Goal: Information Seeking & Learning: Learn about a topic

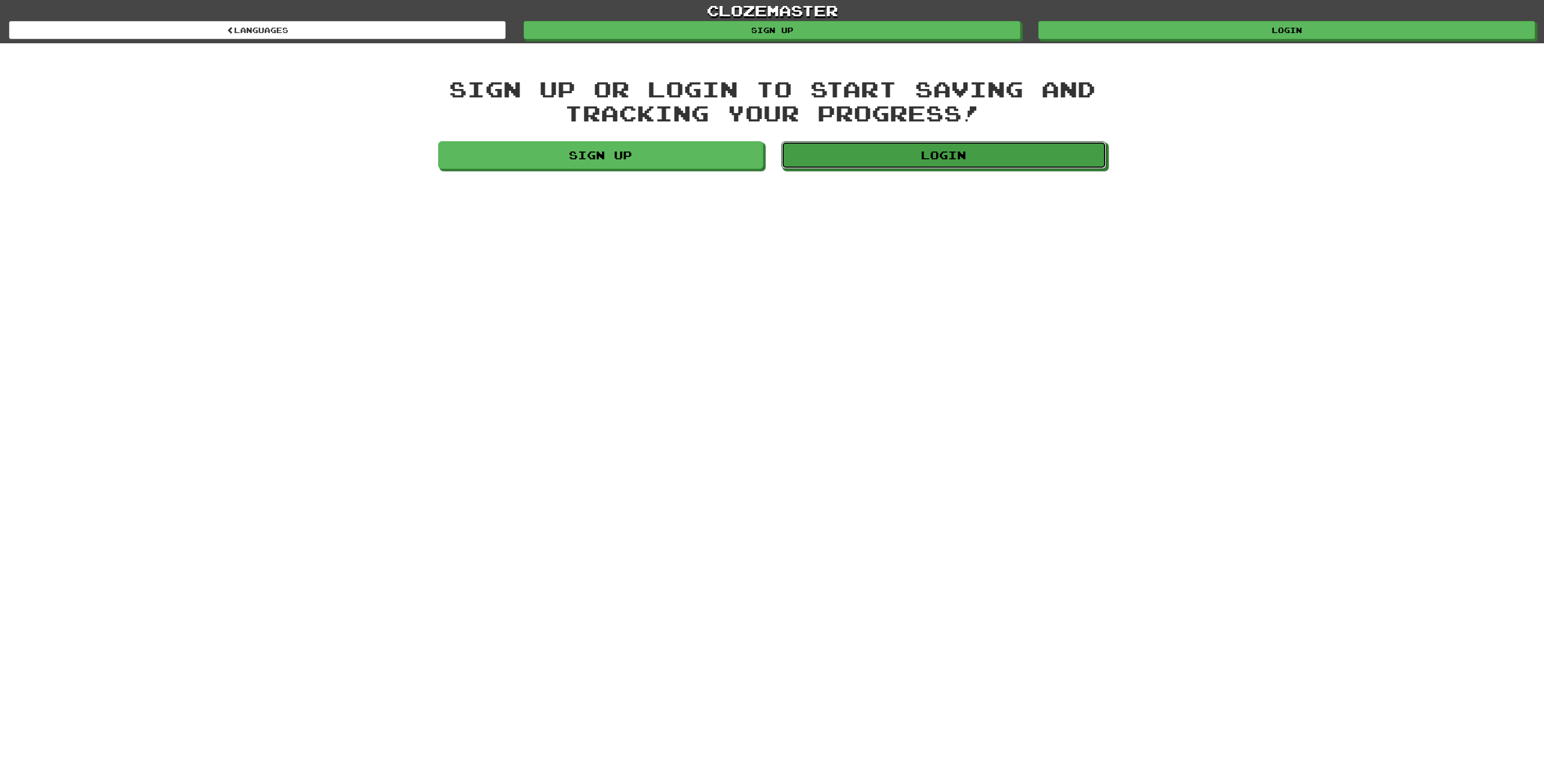
drag, startPoint x: 895, startPoint y: 157, endPoint x: 850, endPoint y: 174, distance: 48.1
click at [896, 159] on link "Login" at bounding box center [944, 155] width 325 height 27
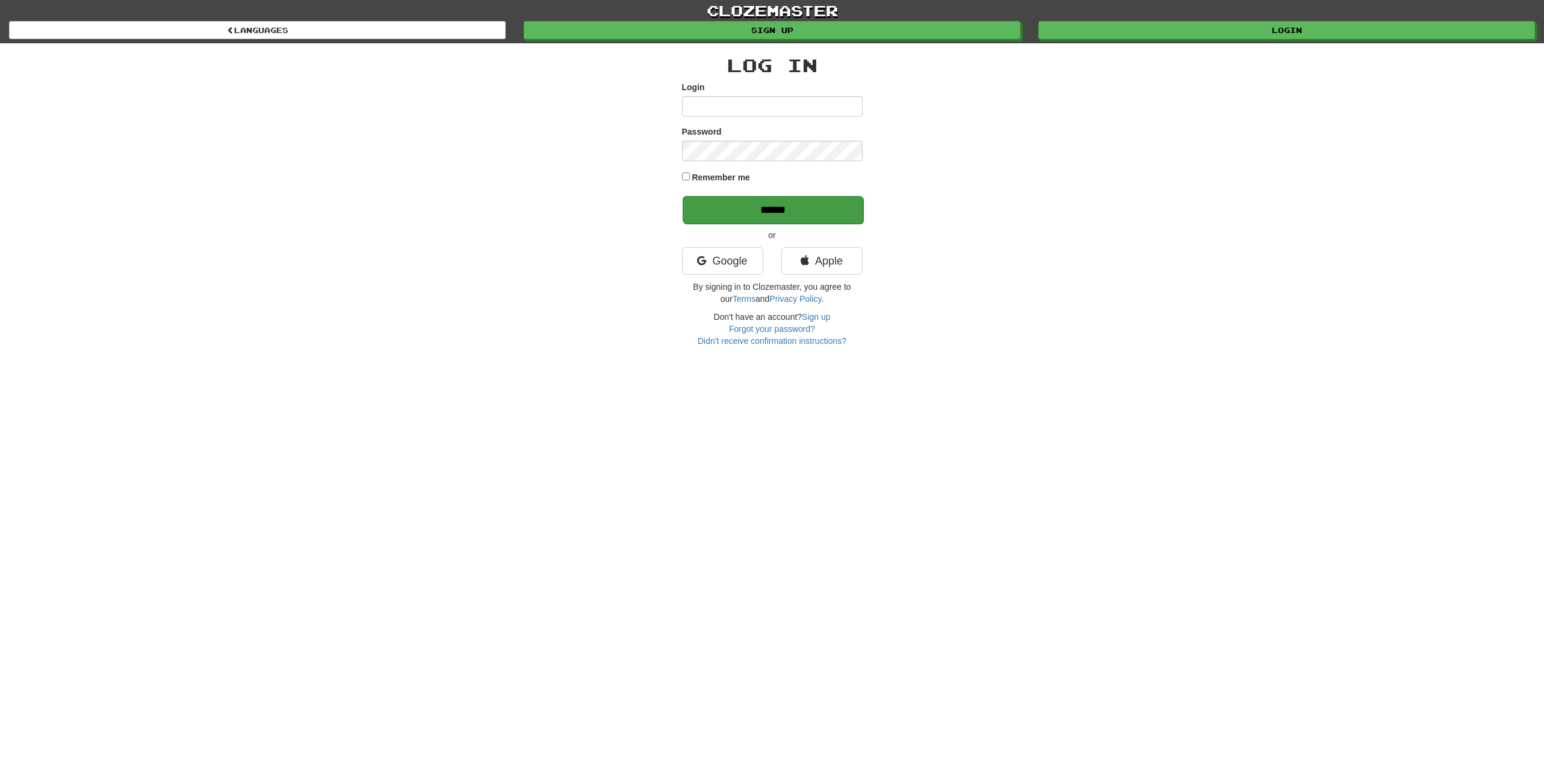
type input "**********"
drag, startPoint x: 727, startPoint y: 212, endPoint x: 597, endPoint y: 26, distance: 226.9
click at [726, 207] on input "******" at bounding box center [772, 210] width 181 height 27
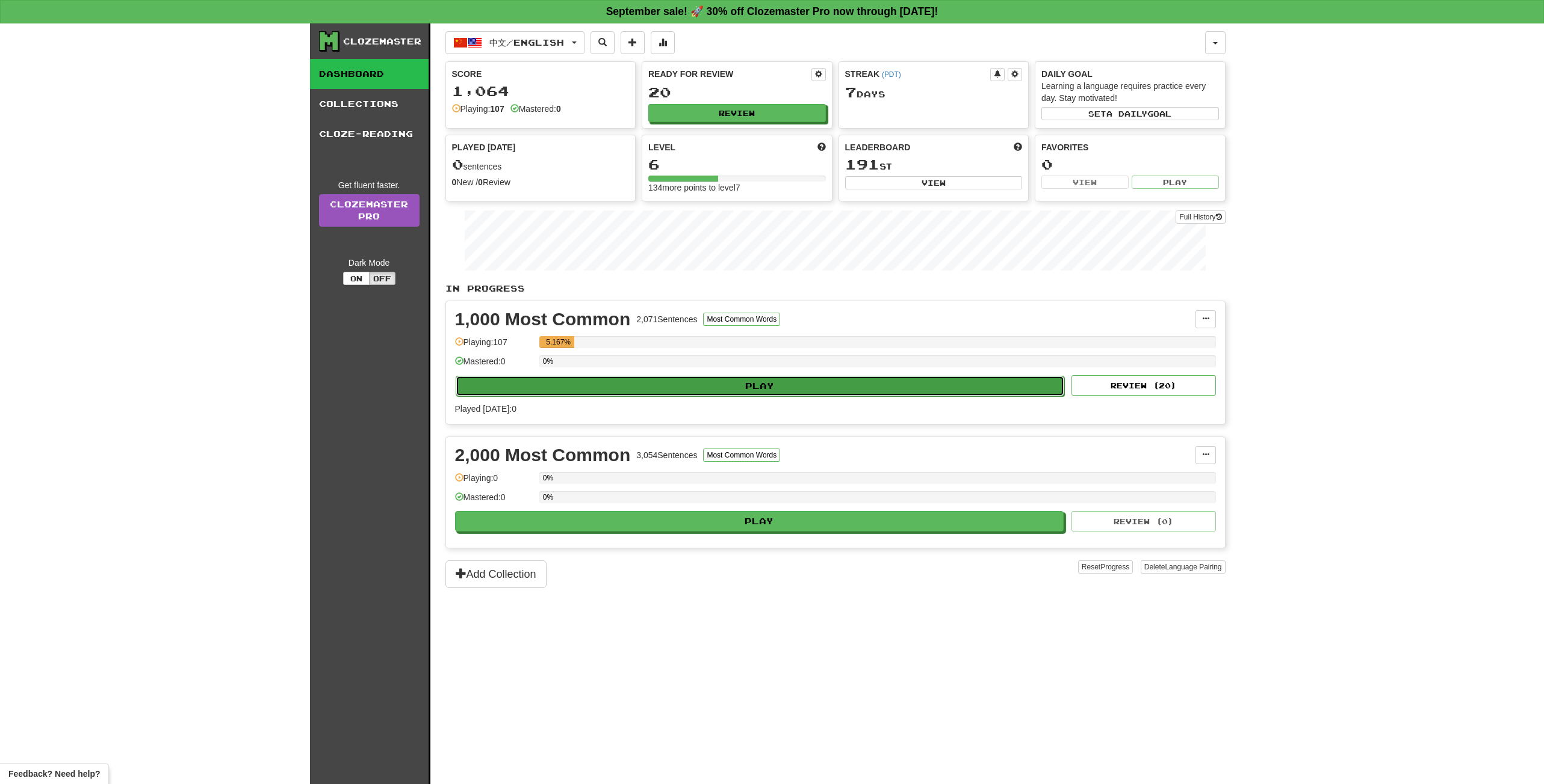
click at [763, 386] on button "Play" at bounding box center [760, 386] width 609 height 20
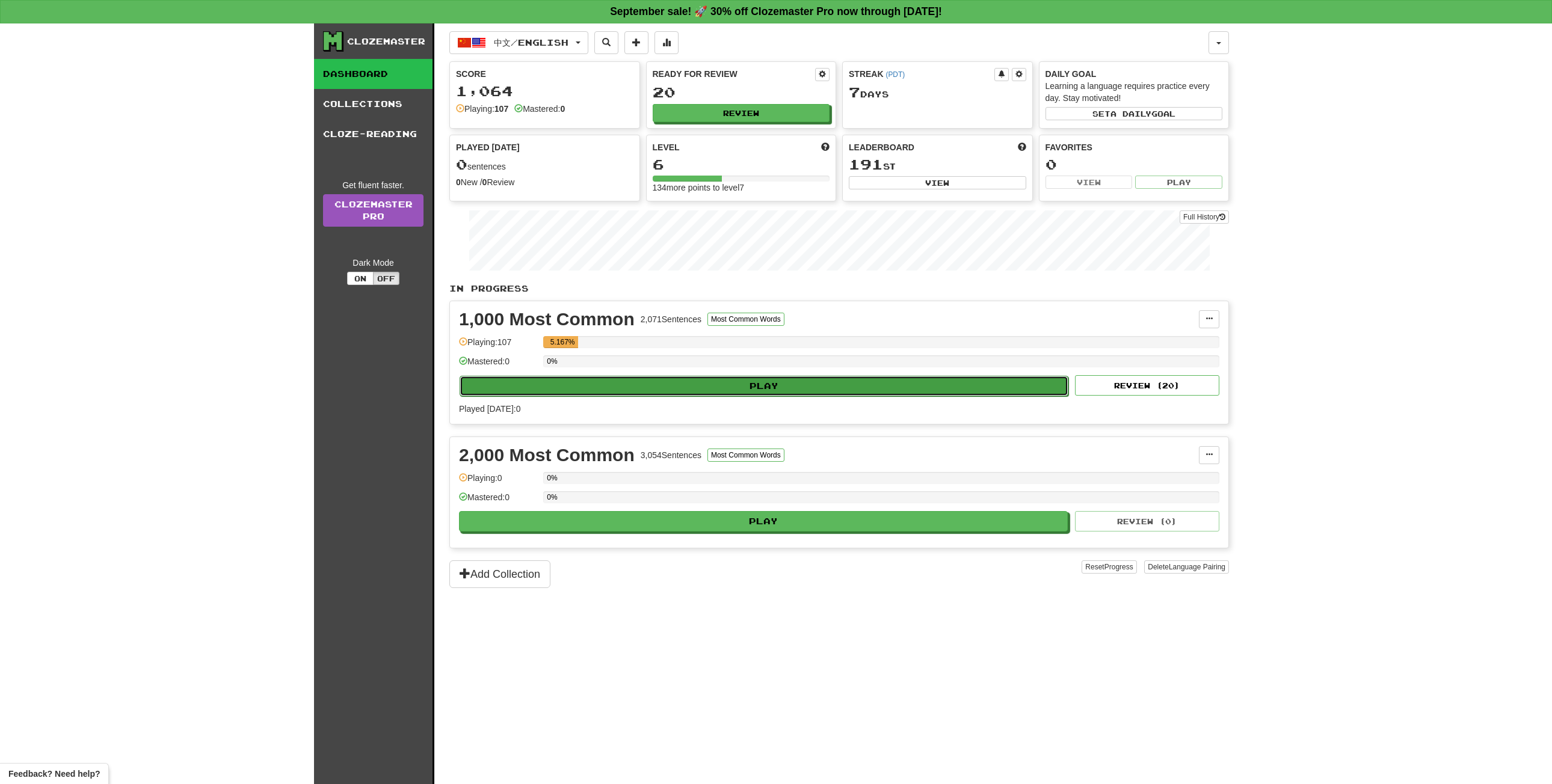
select select "**"
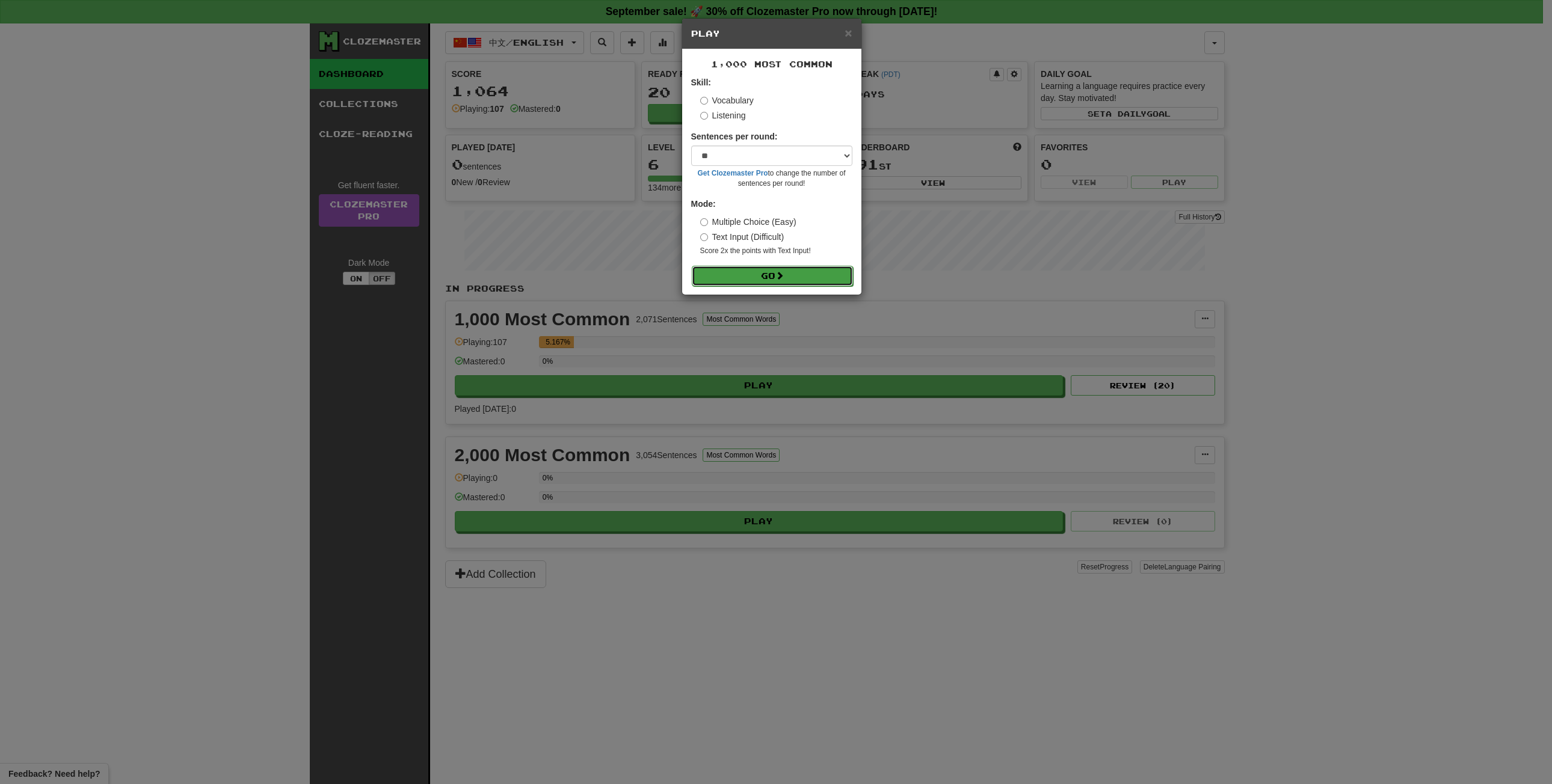
click at [792, 283] on button "Go" at bounding box center [772, 276] width 161 height 20
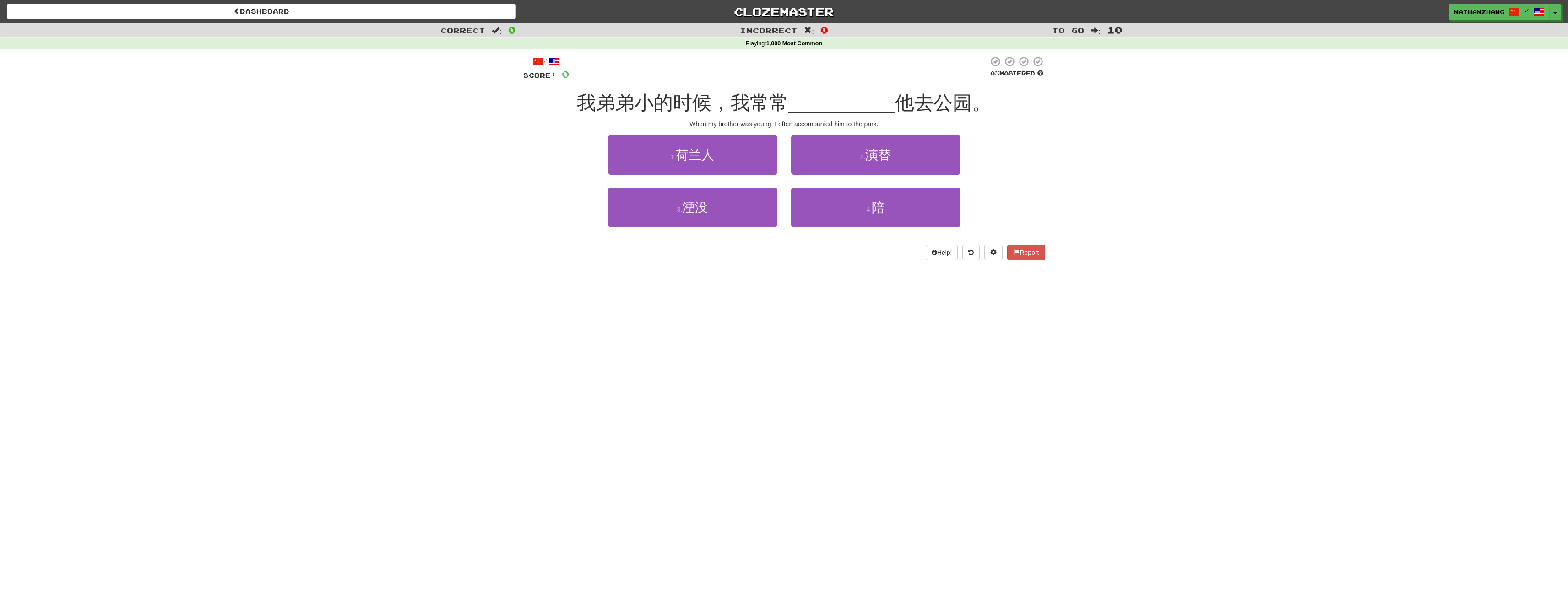
click at [758, 411] on div "Dashboard Clozemaster [GEOGRAPHIC_DATA] / Toggle Dropdown Dashboard Leaderboard…" at bounding box center [784, 298] width 1568 height 597
click at [933, 211] on button "4 . 陪" at bounding box center [875, 207] width 169 height 40
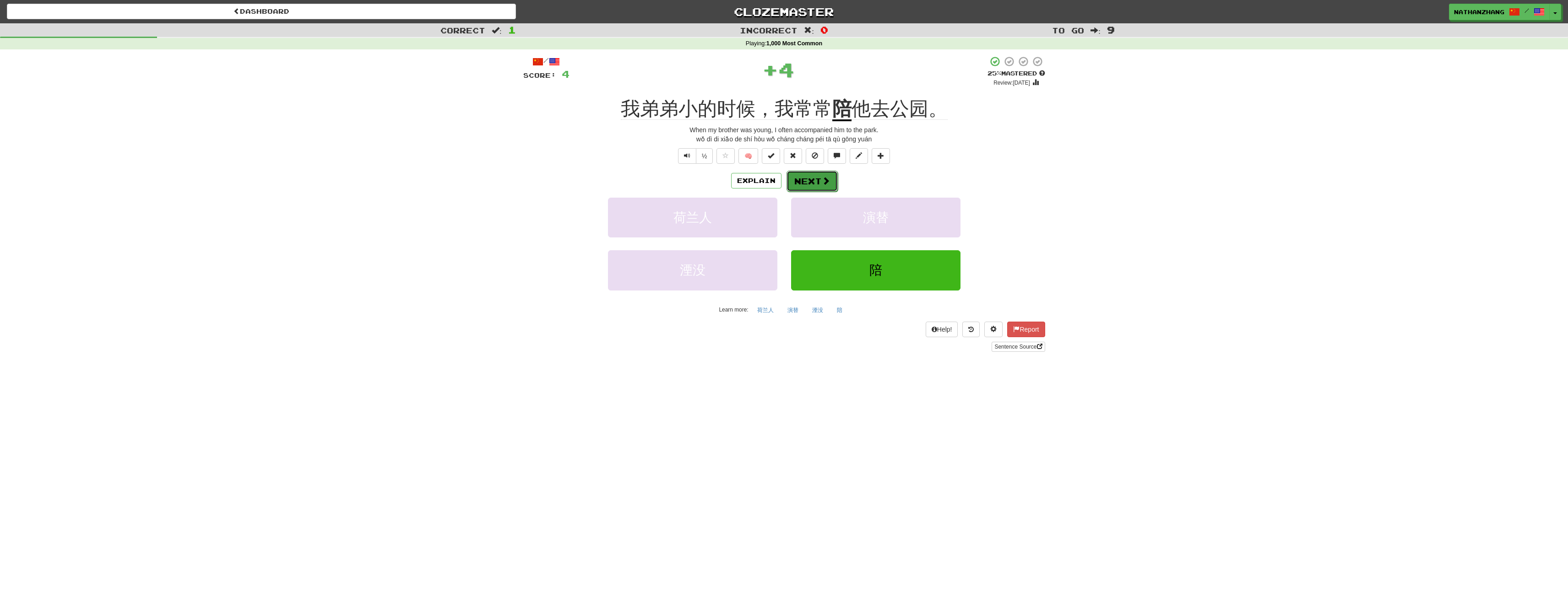
click at [832, 178] on button "Next" at bounding box center [812, 181] width 51 height 21
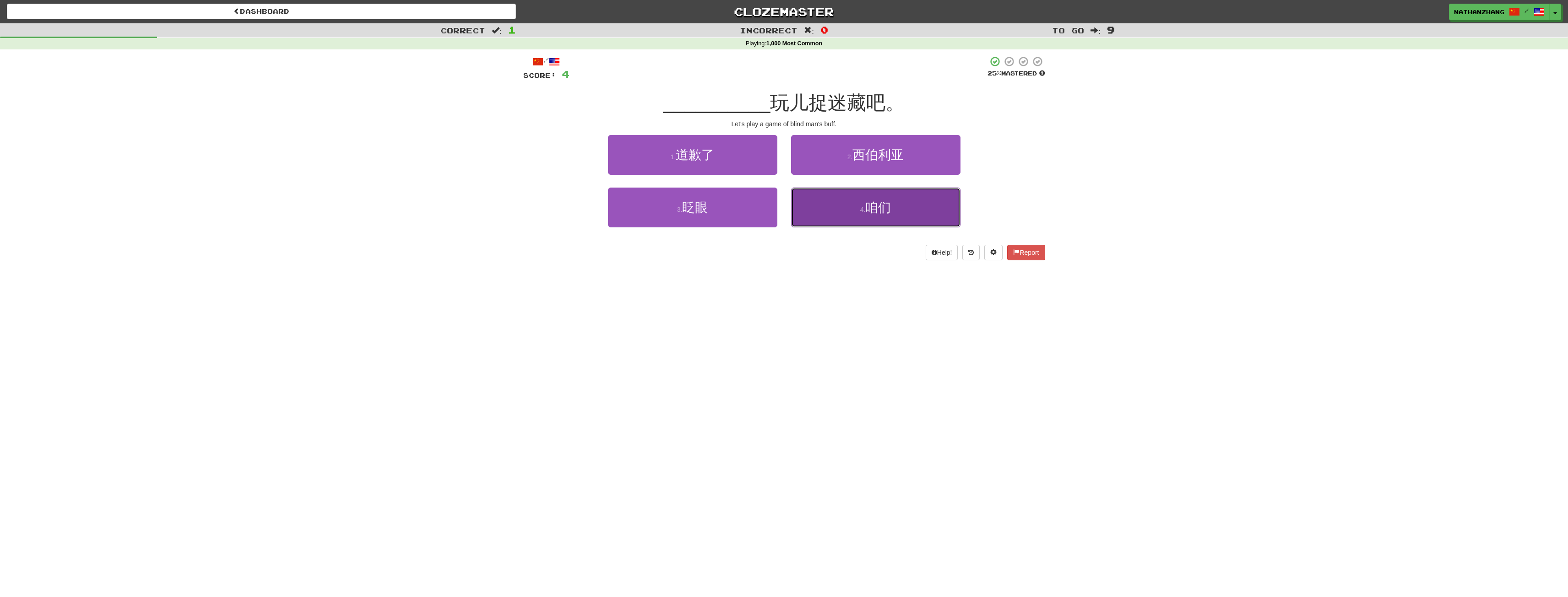
click at [869, 208] on span "咱们" at bounding box center [878, 207] width 26 height 14
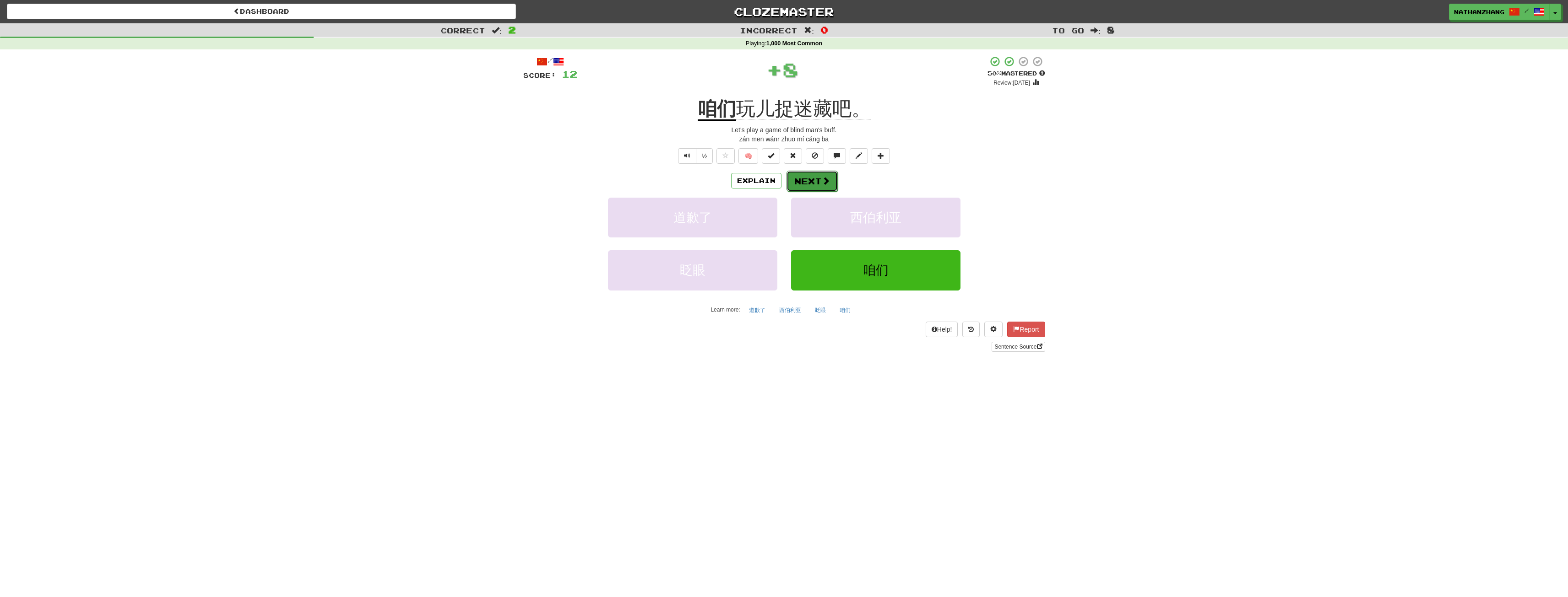
click at [817, 183] on button "Next" at bounding box center [812, 181] width 51 height 21
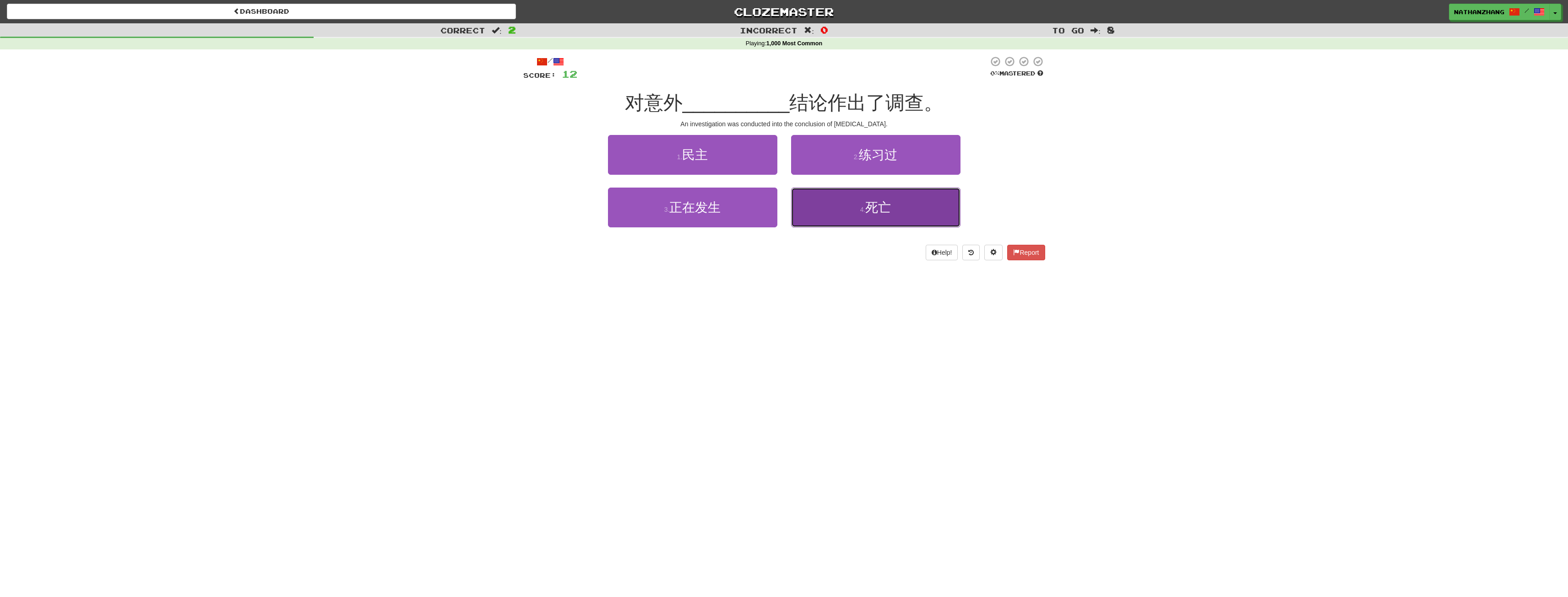
click at [837, 200] on button "4 . 死亡" at bounding box center [875, 207] width 169 height 40
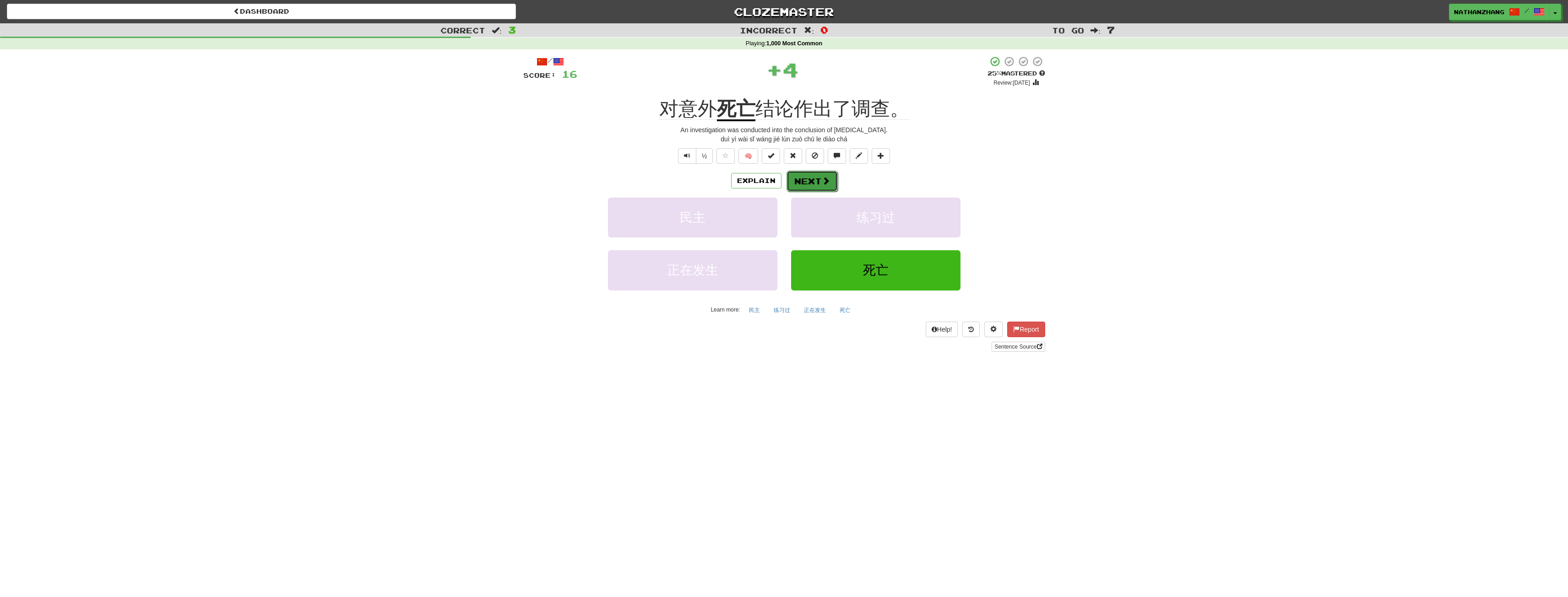
click at [822, 180] on span at bounding box center [825, 180] width 8 height 8
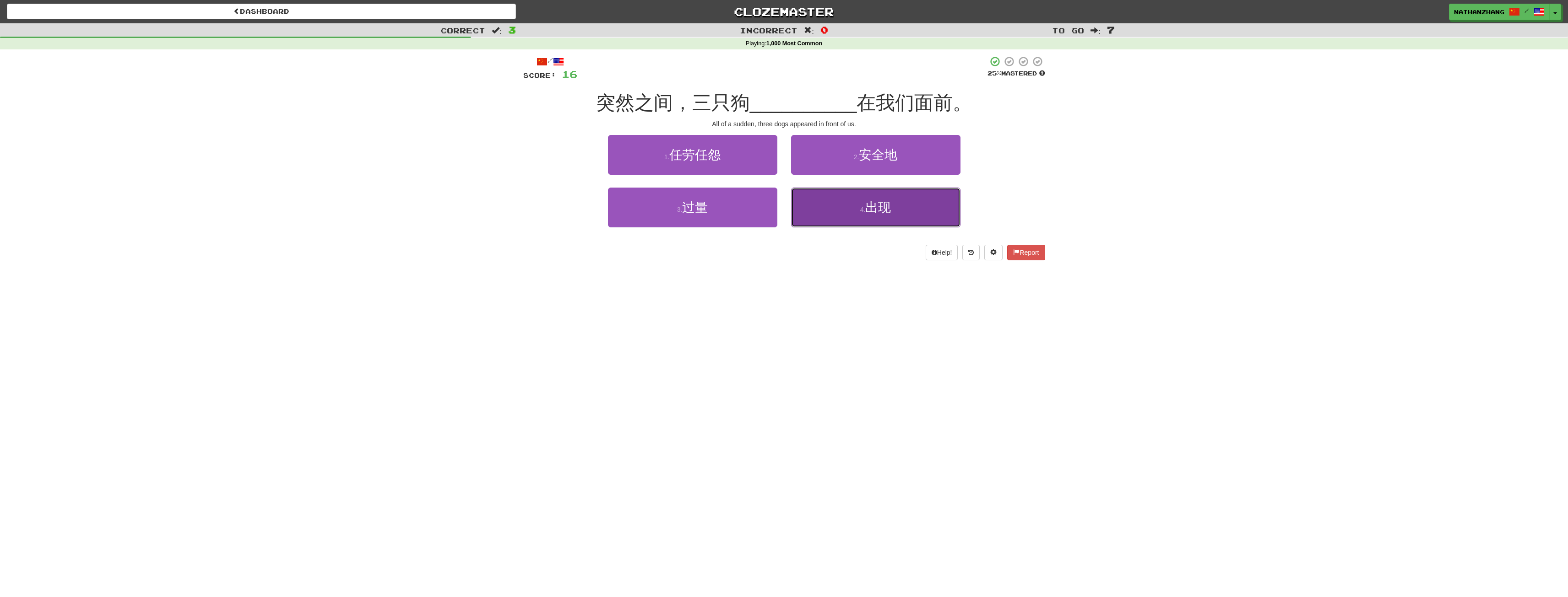
click at [861, 208] on small "4 ." at bounding box center [863, 210] width 6 height 7
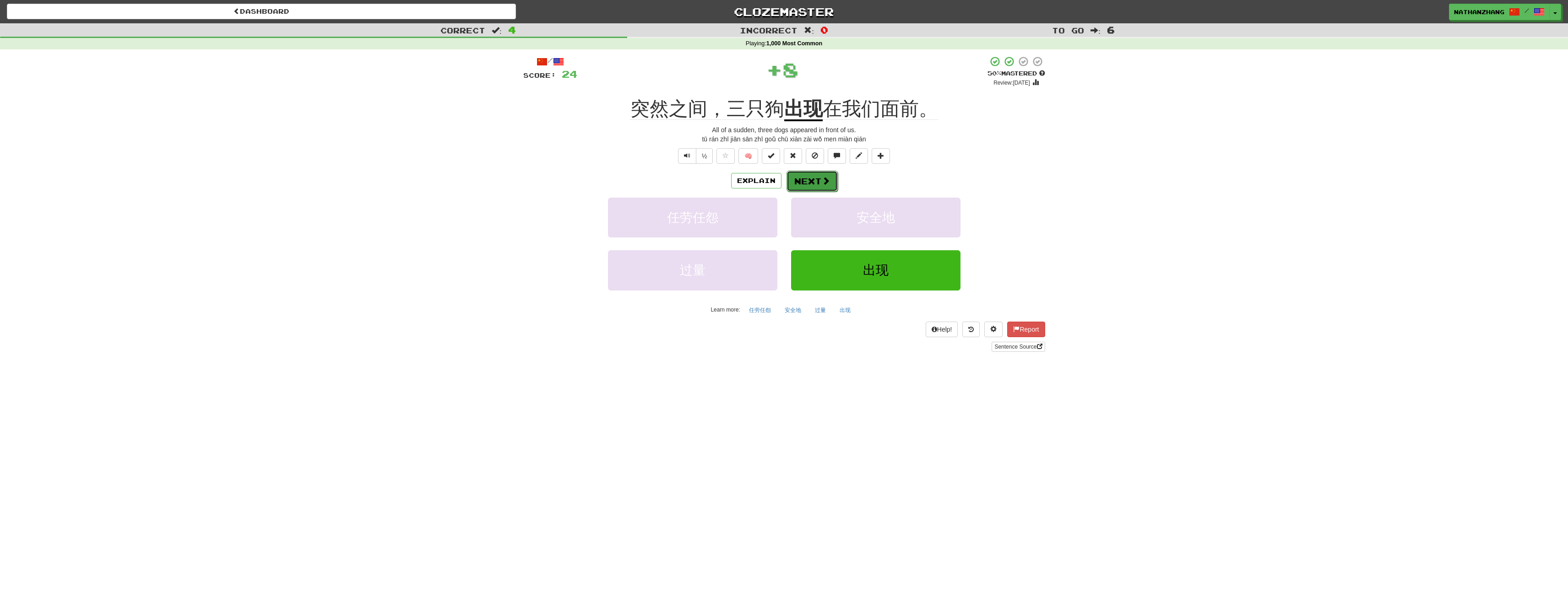
click at [833, 178] on button "Next" at bounding box center [812, 181] width 51 height 21
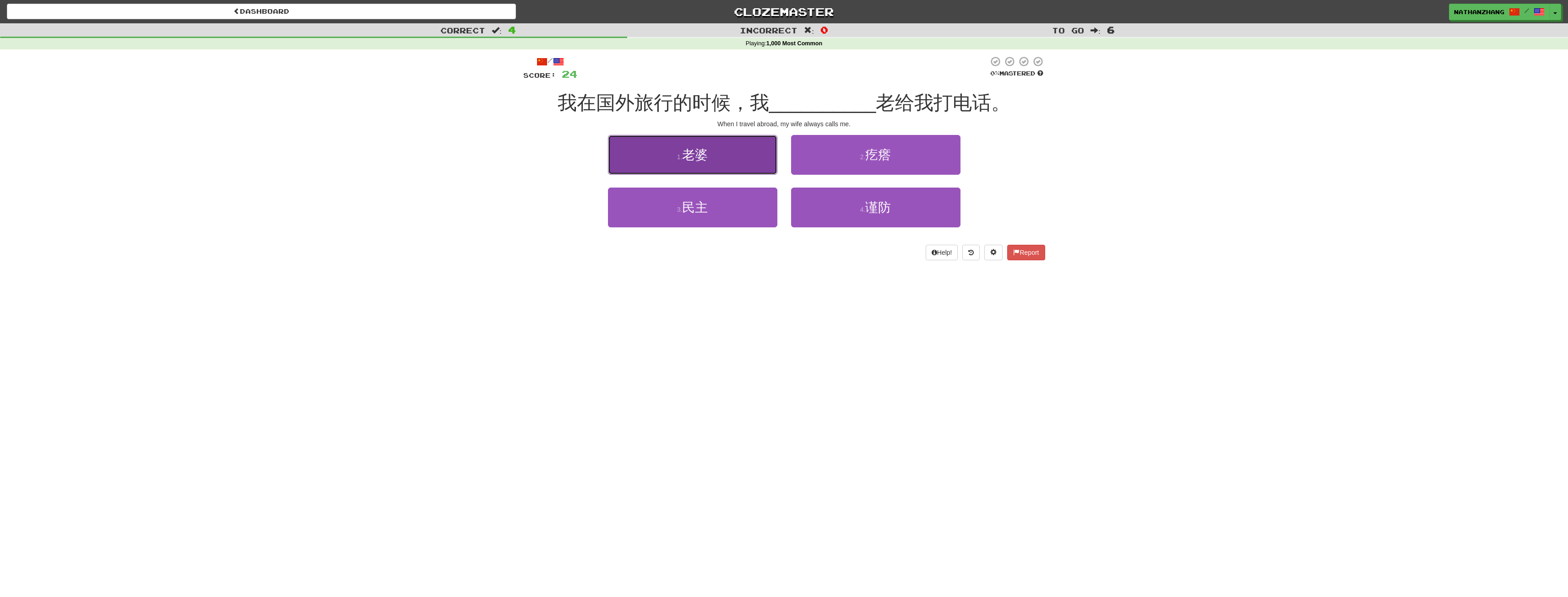
click at [743, 160] on button "1 . 老婆" at bounding box center [692, 155] width 169 height 40
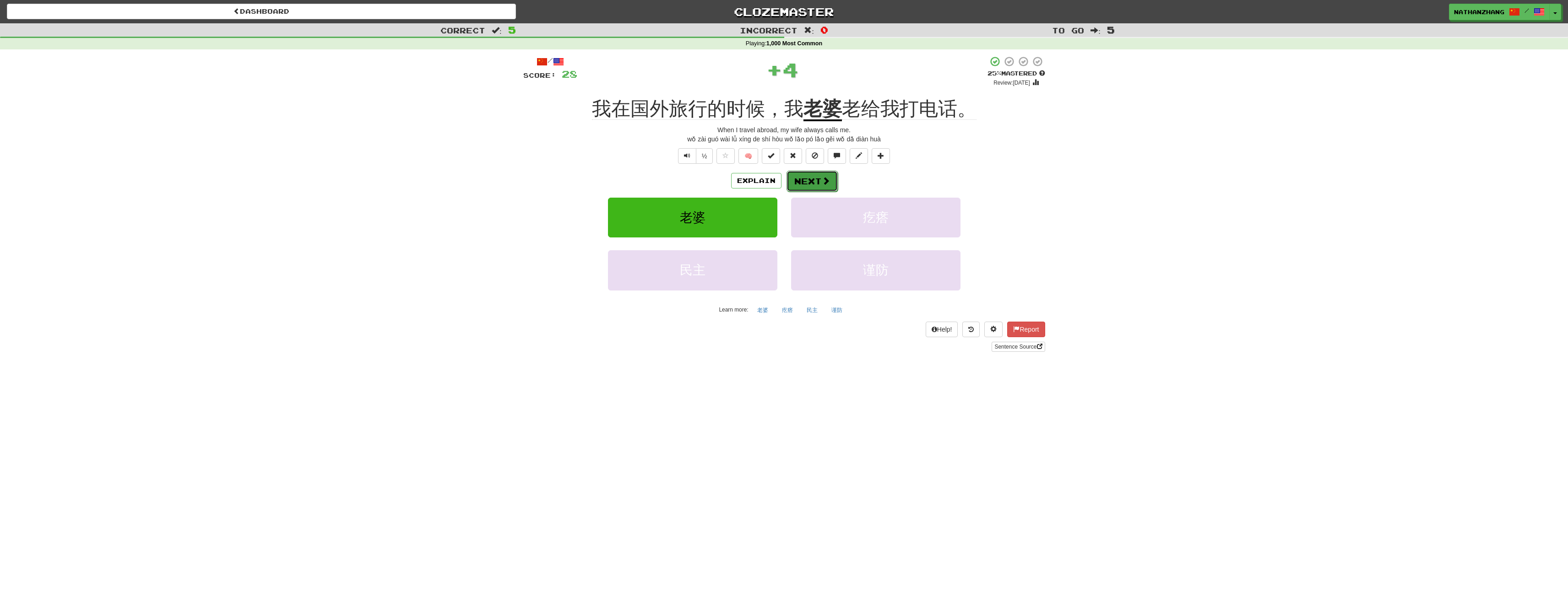
click at [810, 183] on button "Next" at bounding box center [812, 181] width 51 height 21
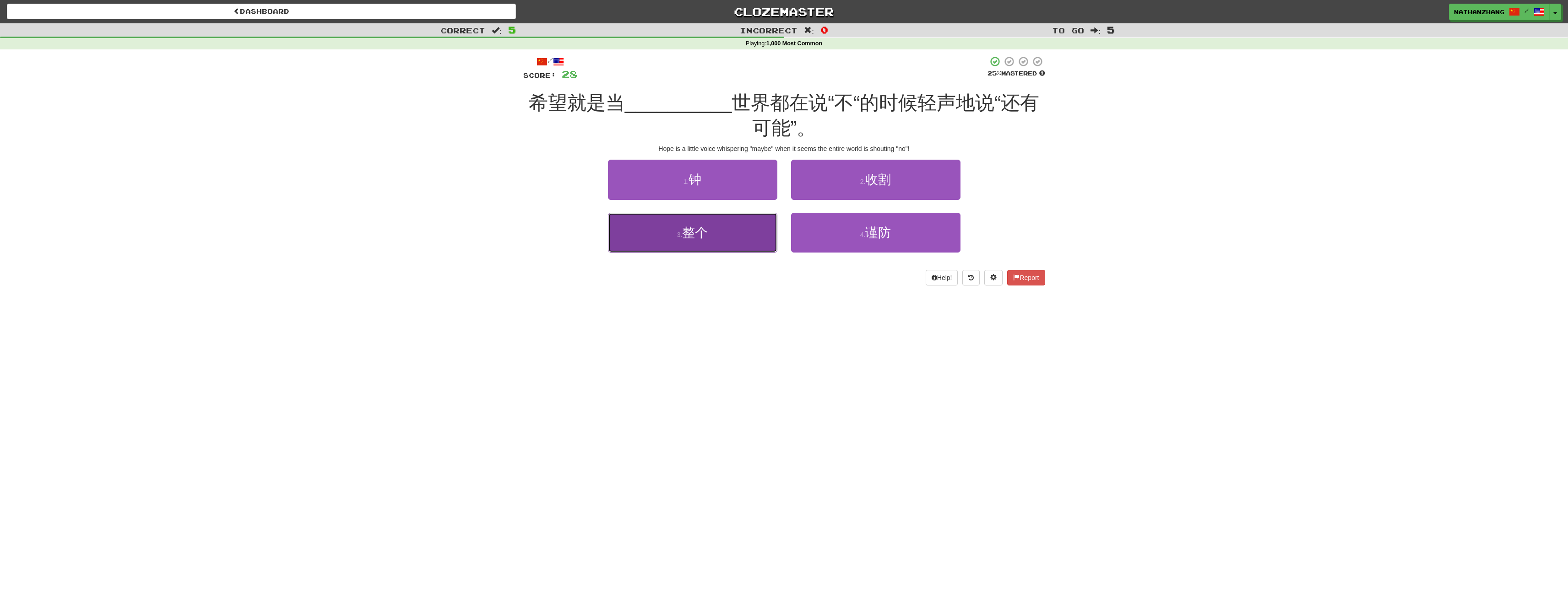
click at [721, 225] on button "3 . 整个" at bounding box center [692, 232] width 169 height 40
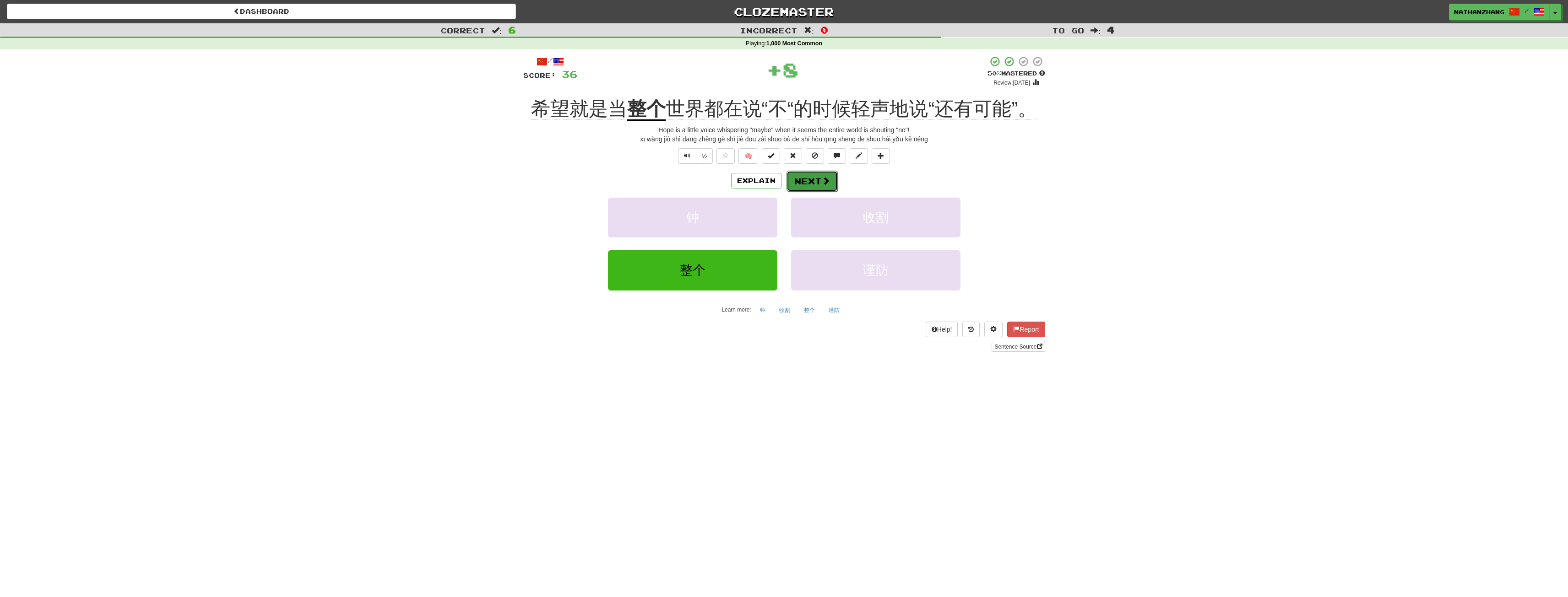
click at [828, 183] on span at bounding box center [825, 180] width 8 height 8
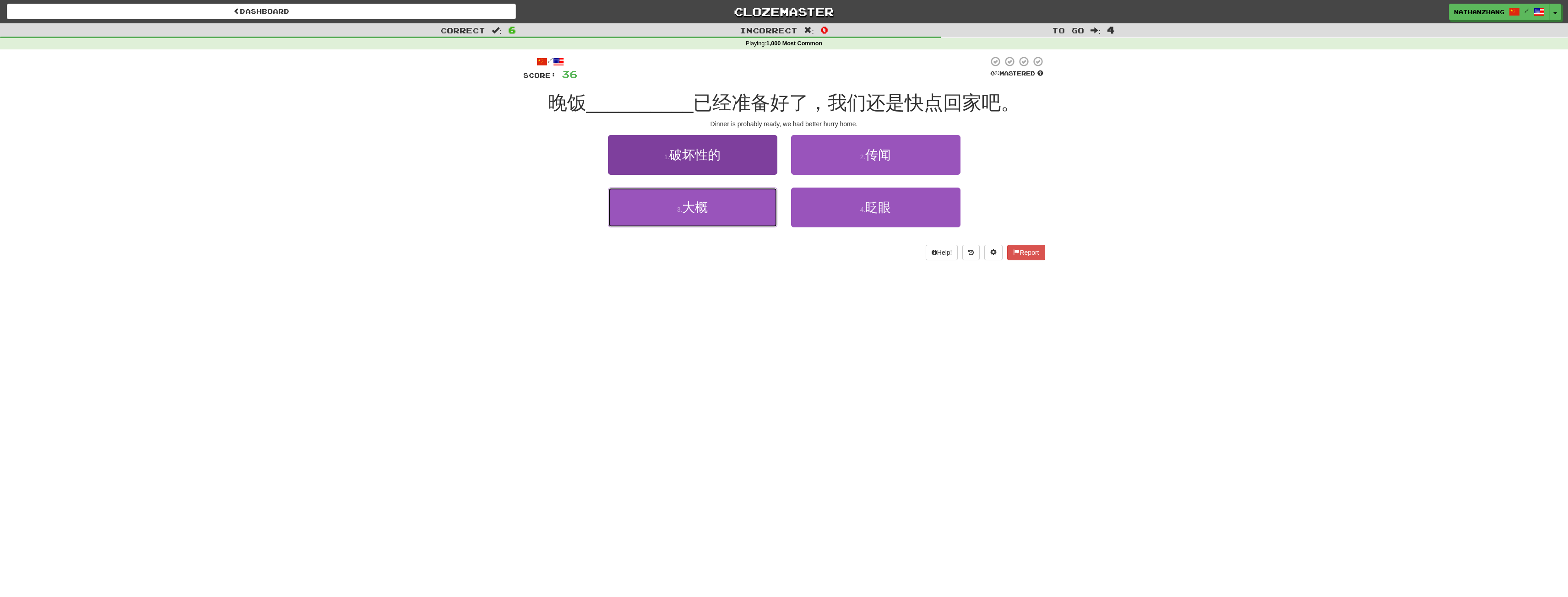
drag, startPoint x: 742, startPoint y: 201, endPoint x: 763, endPoint y: 206, distance: 21.6
click at [745, 201] on button "3 . 大概" at bounding box center [692, 207] width 169 height 40
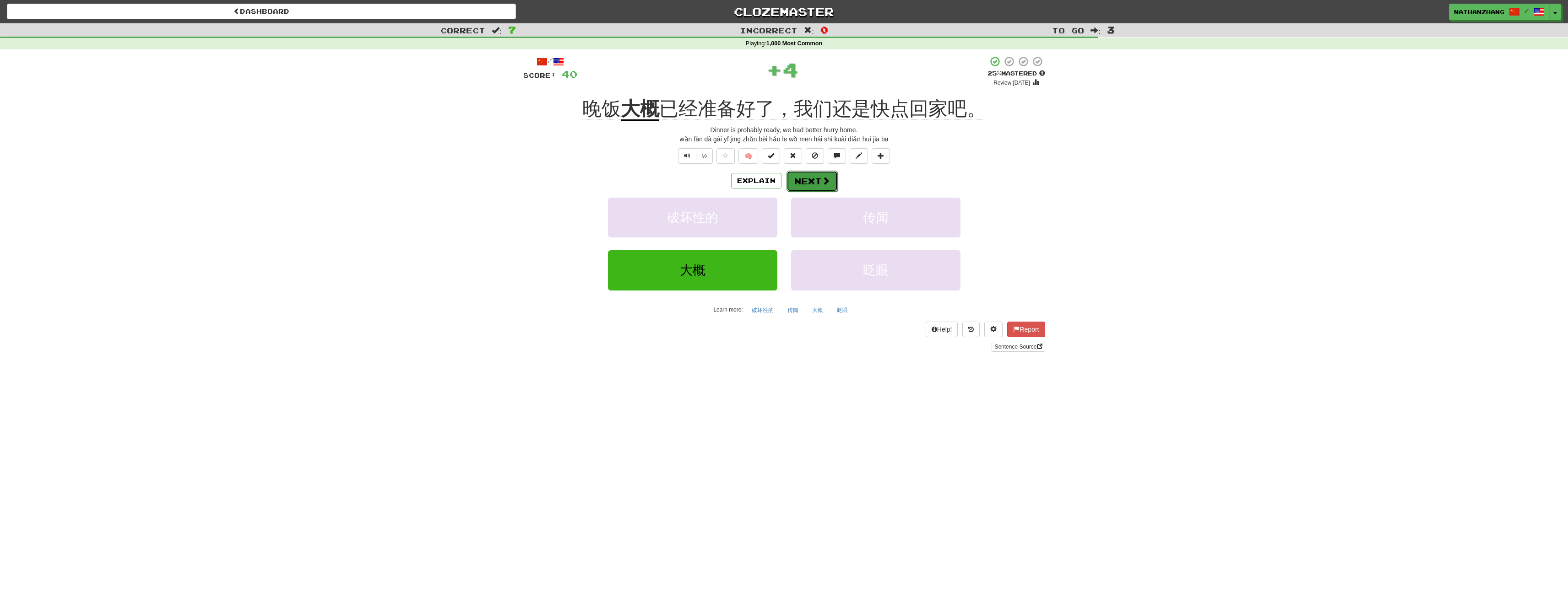
click at [803, 185] on button "Next" at bounding box center [812, 181] width 51 height 21
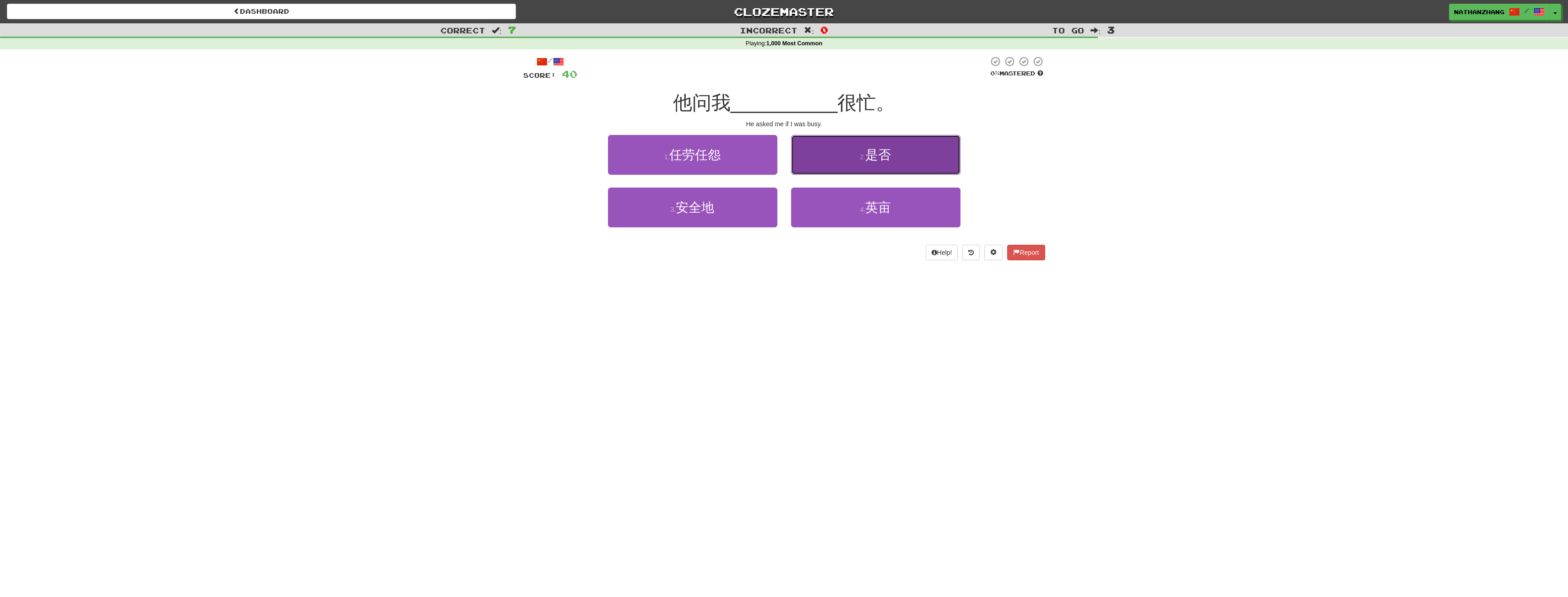
click at [910, 143] on button "2 . 是否" at bounding box center [875, 155] width 169 height 40
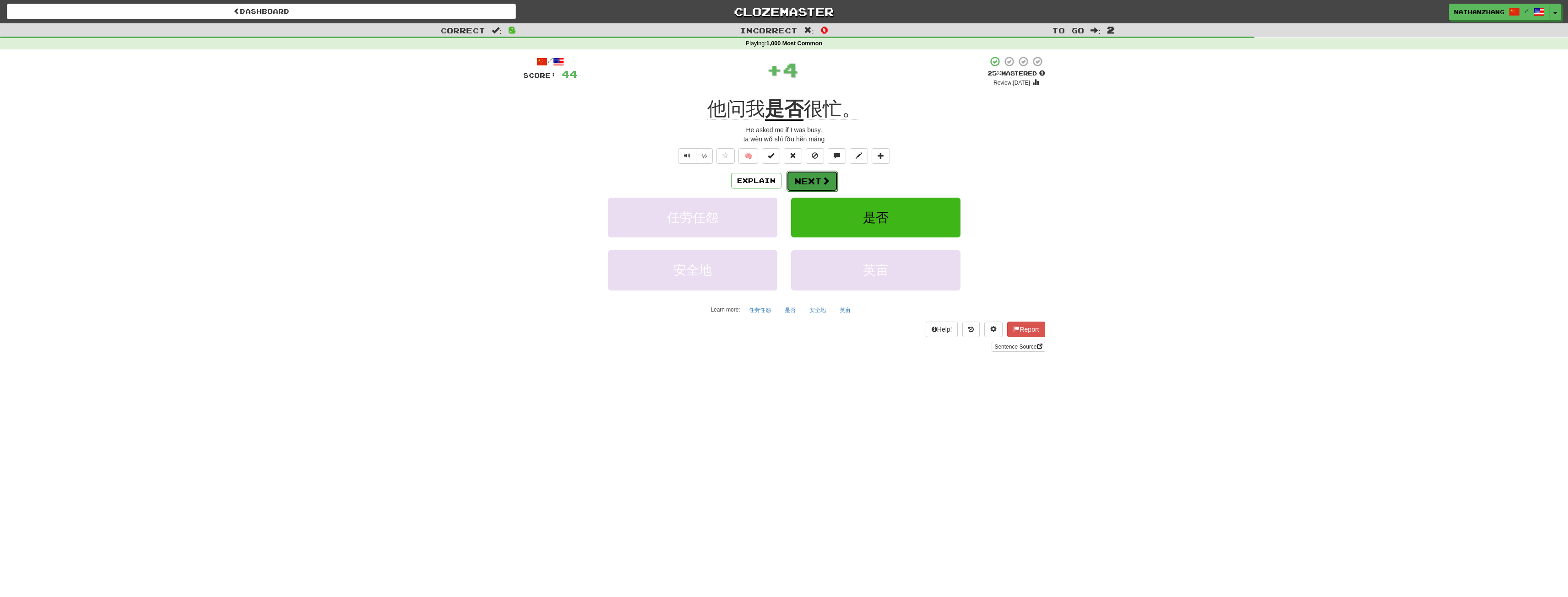
click at [828, 183] on span at bounding box center [825, 180] width 8 height 8
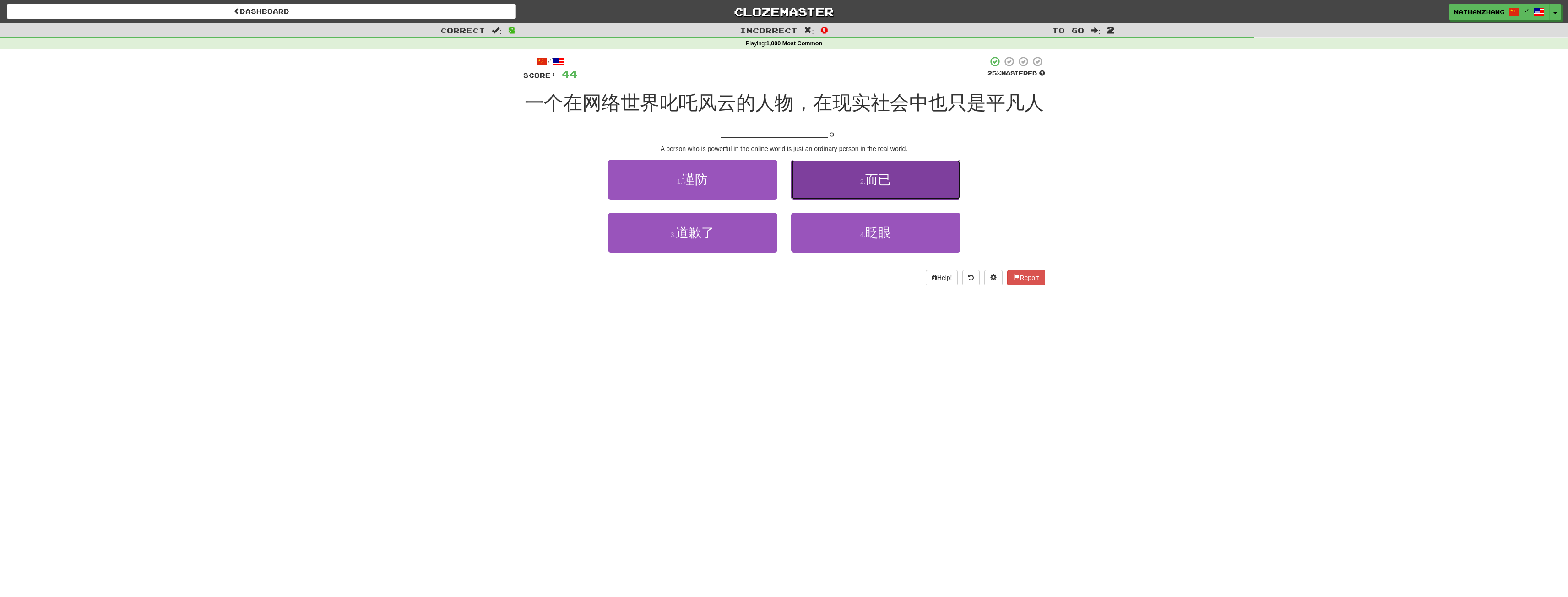
click at [847, 185] on button "2 . 而已" at bounding box center [875, 179] width 169 height 40
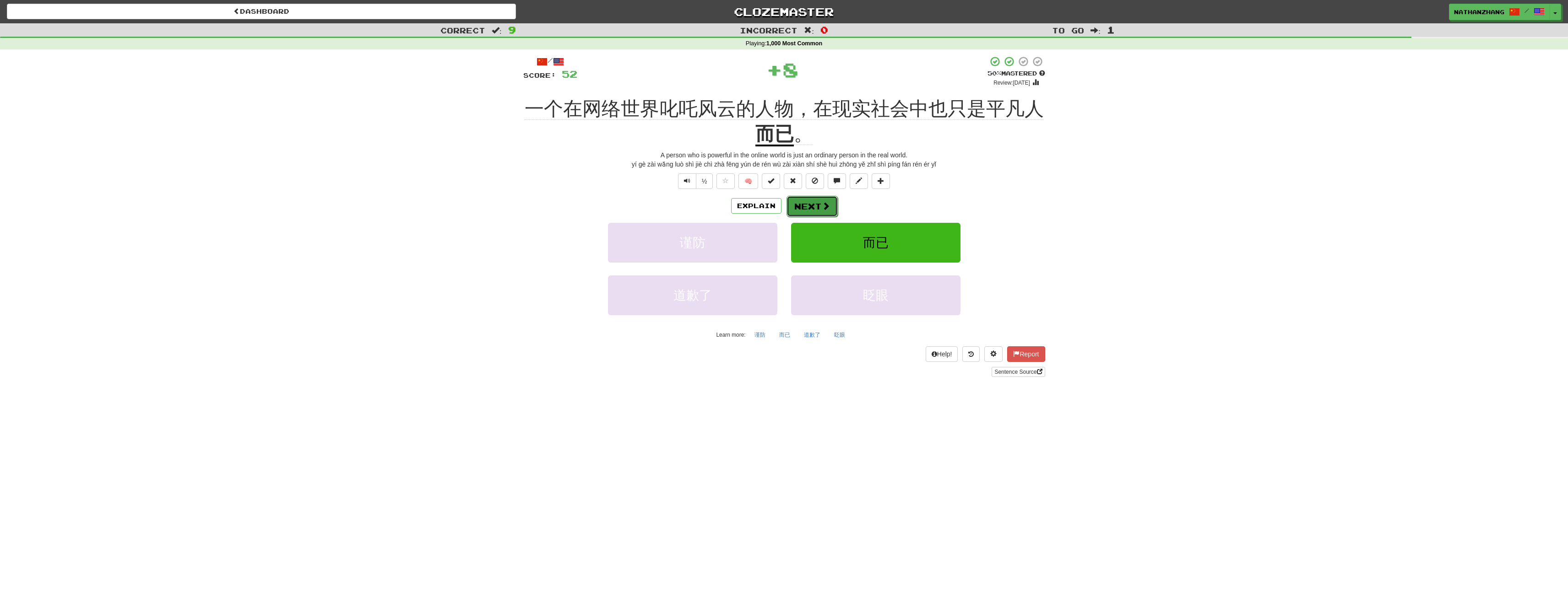
click at [809, 196] on button "Next" at bounding box center [812, 207] width 51 height 21
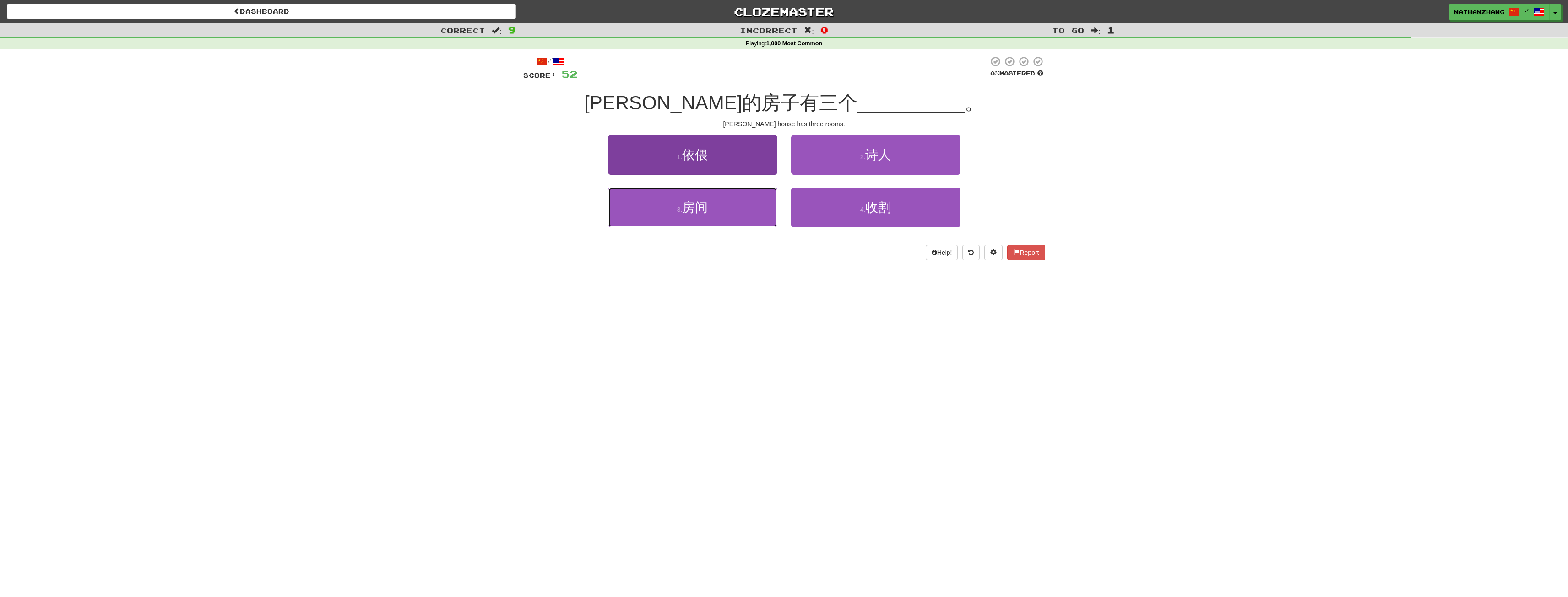
drag, startPoint x: 710, startPoint y: 214, endPoint x: 743, endPoint y: 199, distance: 36.2
click at [727, 206] on button "3 . 房间" at bounding box center [692, 207] width 169 height 40
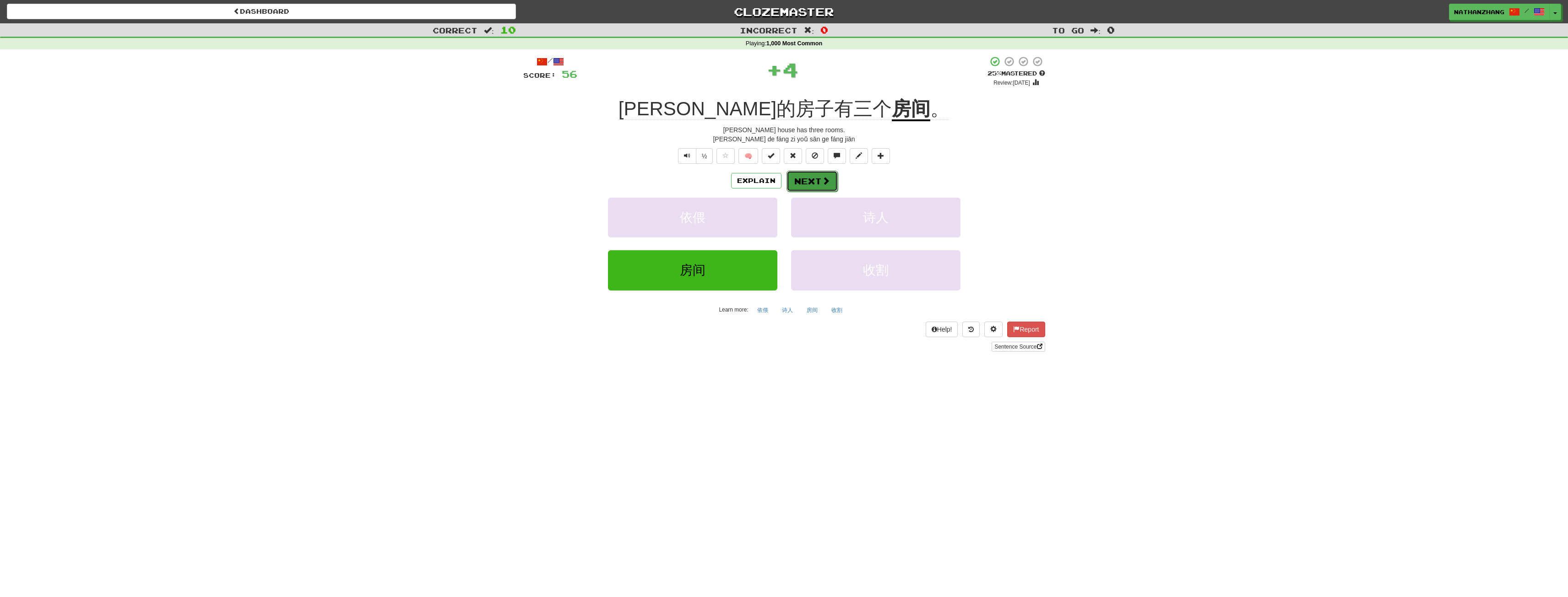
click at [822, 178] on span at bounding box center [825, 180] width 8 height 8
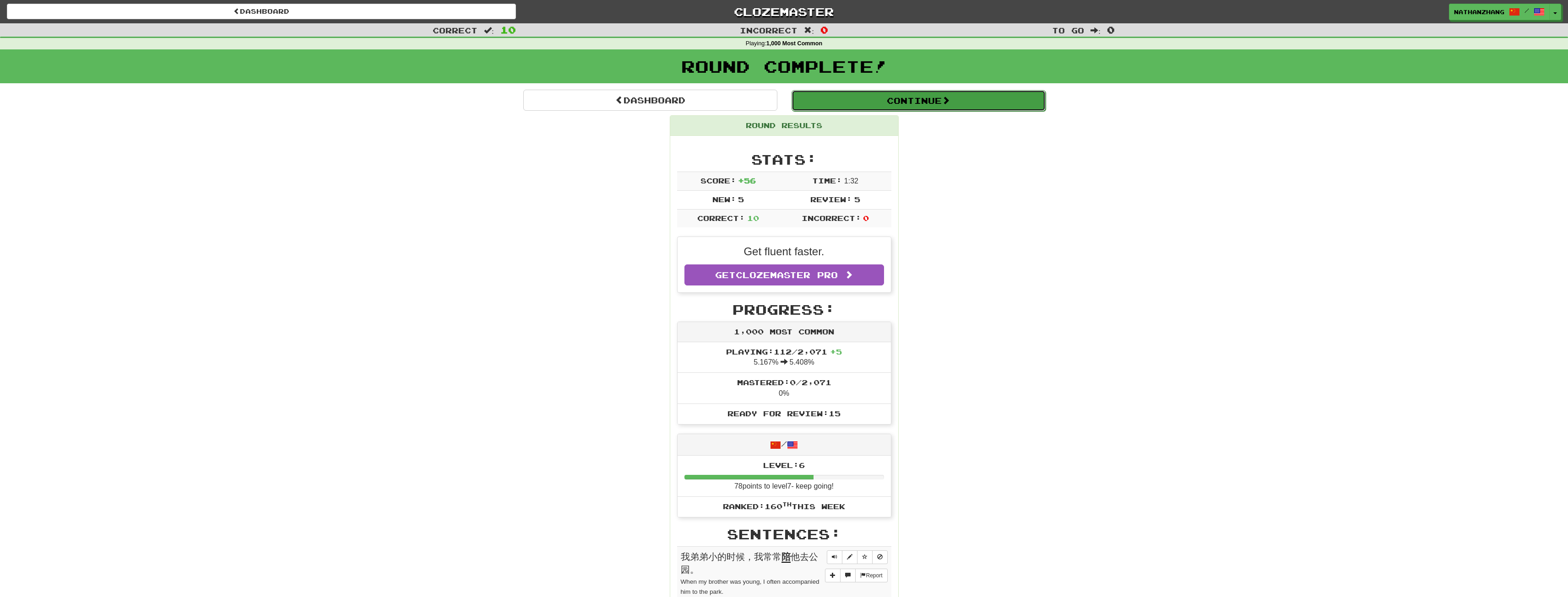
click at [897, 95] on button "Continue" at bounding box center [919, 101] width 254 height 21
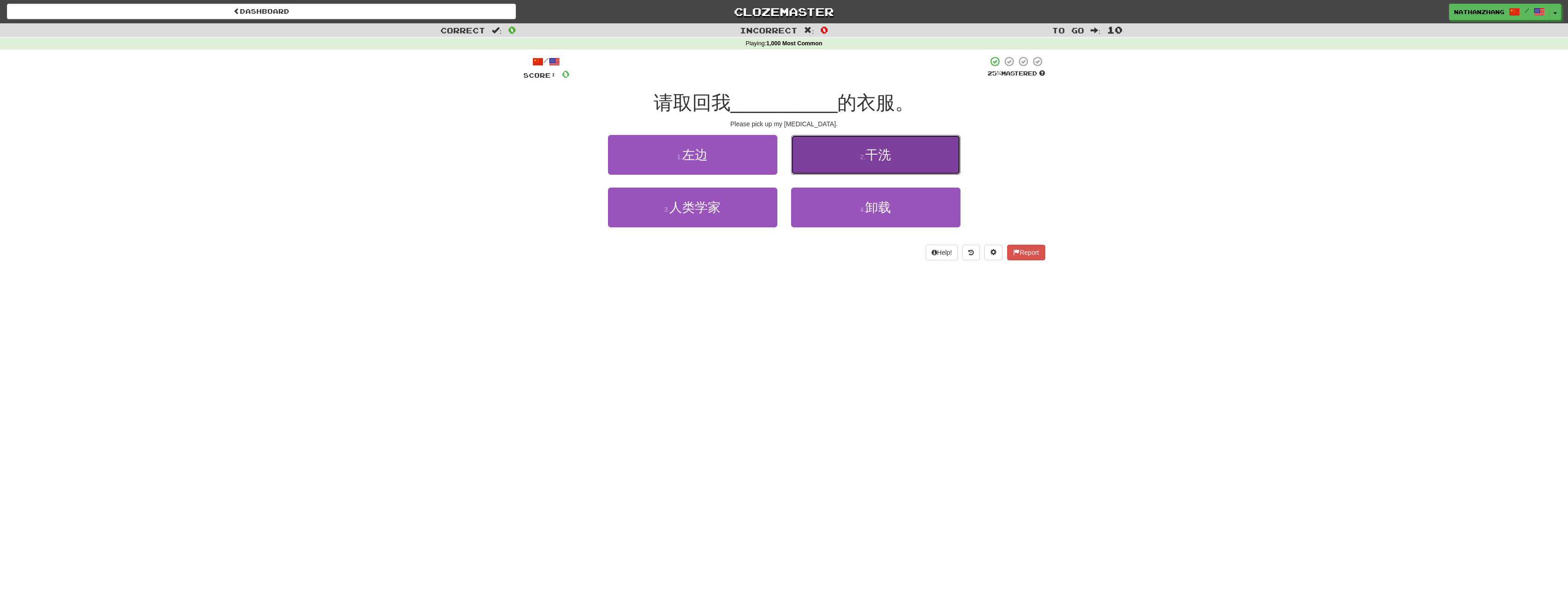
click at [826, 150] on button "2 . 干洗" at bounding box center [875, 155] width 169 height 40
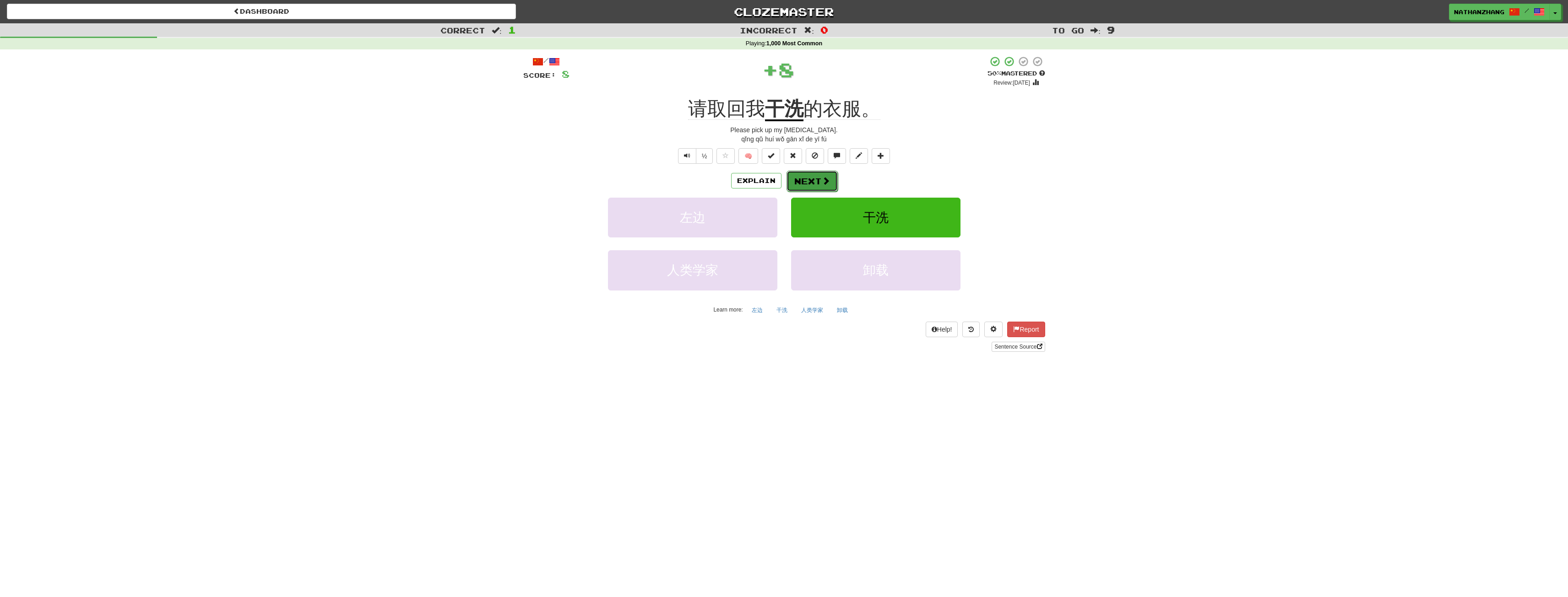
click at [819, 172] on button "Next" at bounding box center [812, 181] width 51 height 21
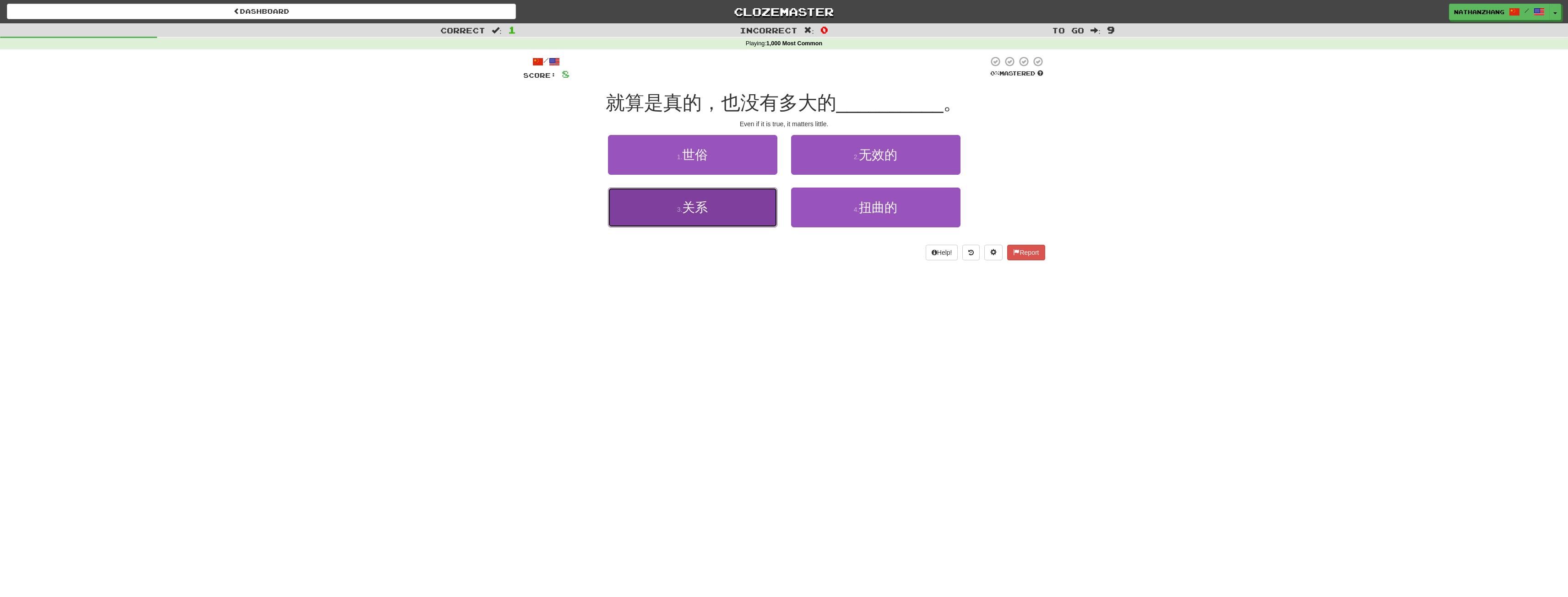
click at [757, 207] on button "3 . 关系" at bounding box center [692, 207] width 169 height 40
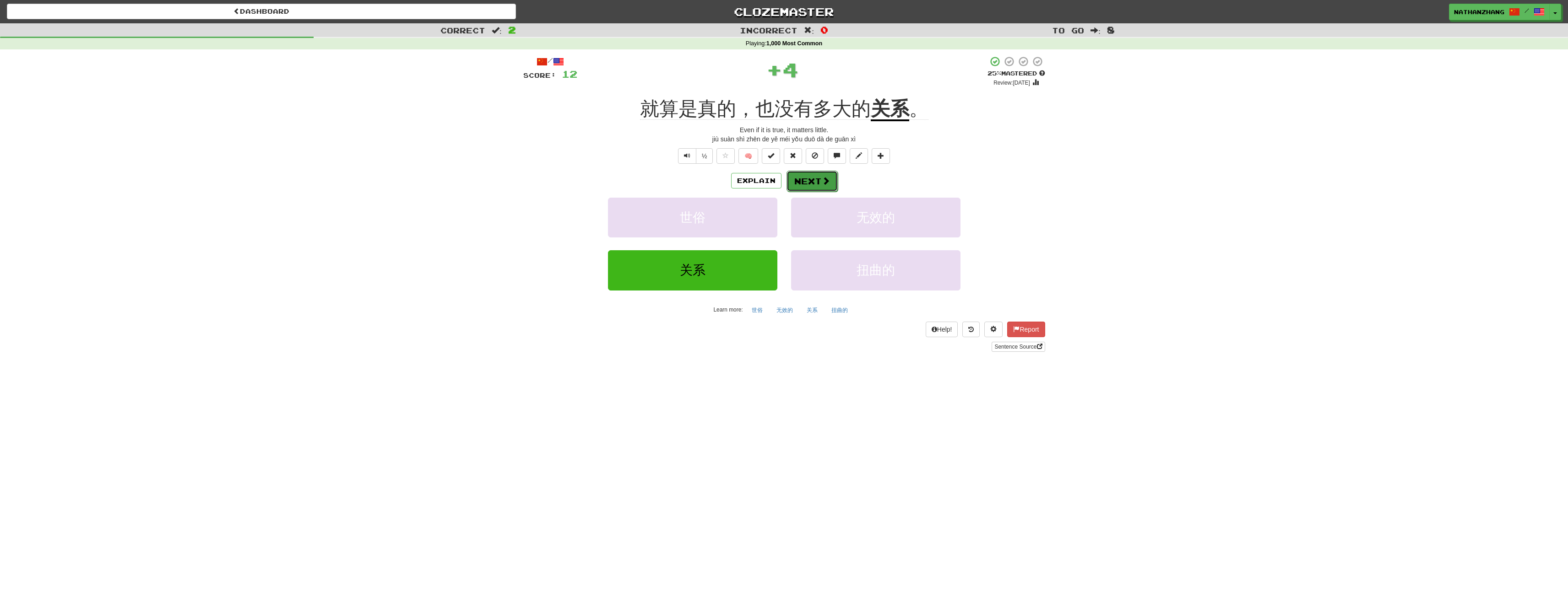
click at [807, 180] on button "Next" at bounding box center [812, 181] width 51 height 21
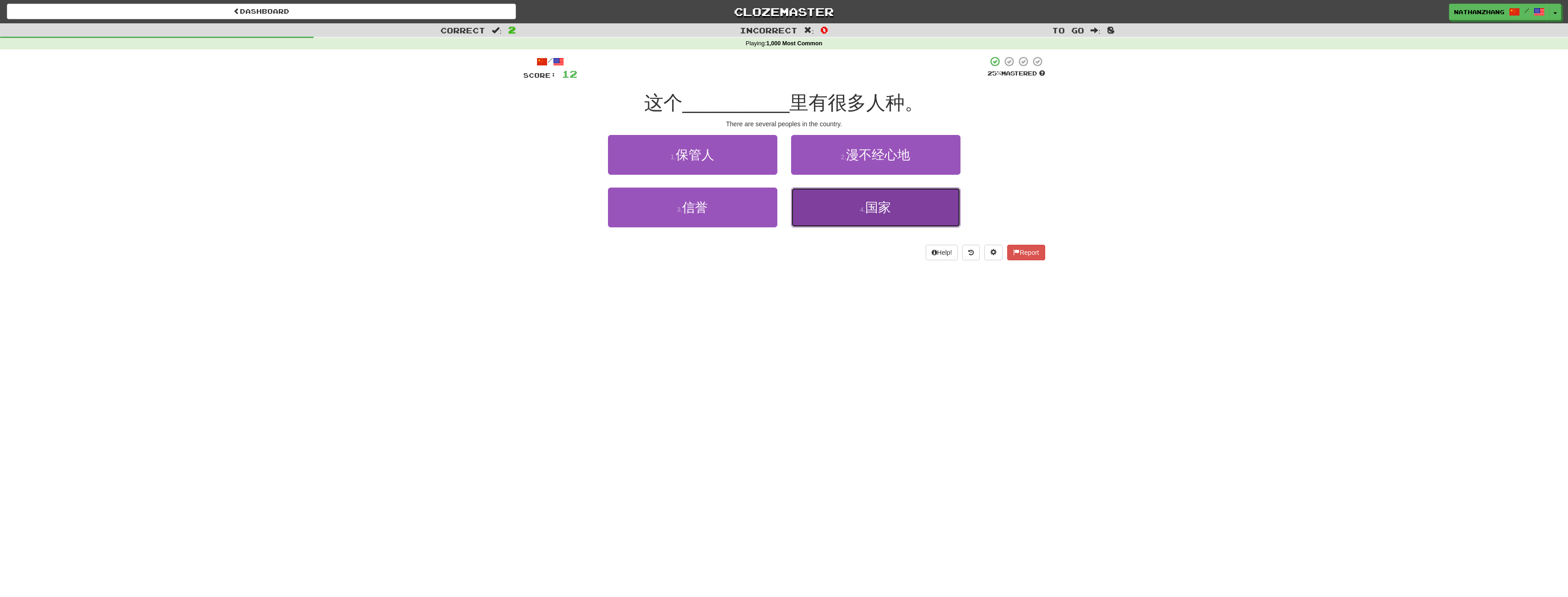
click at [845, 212] on button "4 . 国家" at bounding box center [875, 207] width 169 height 40
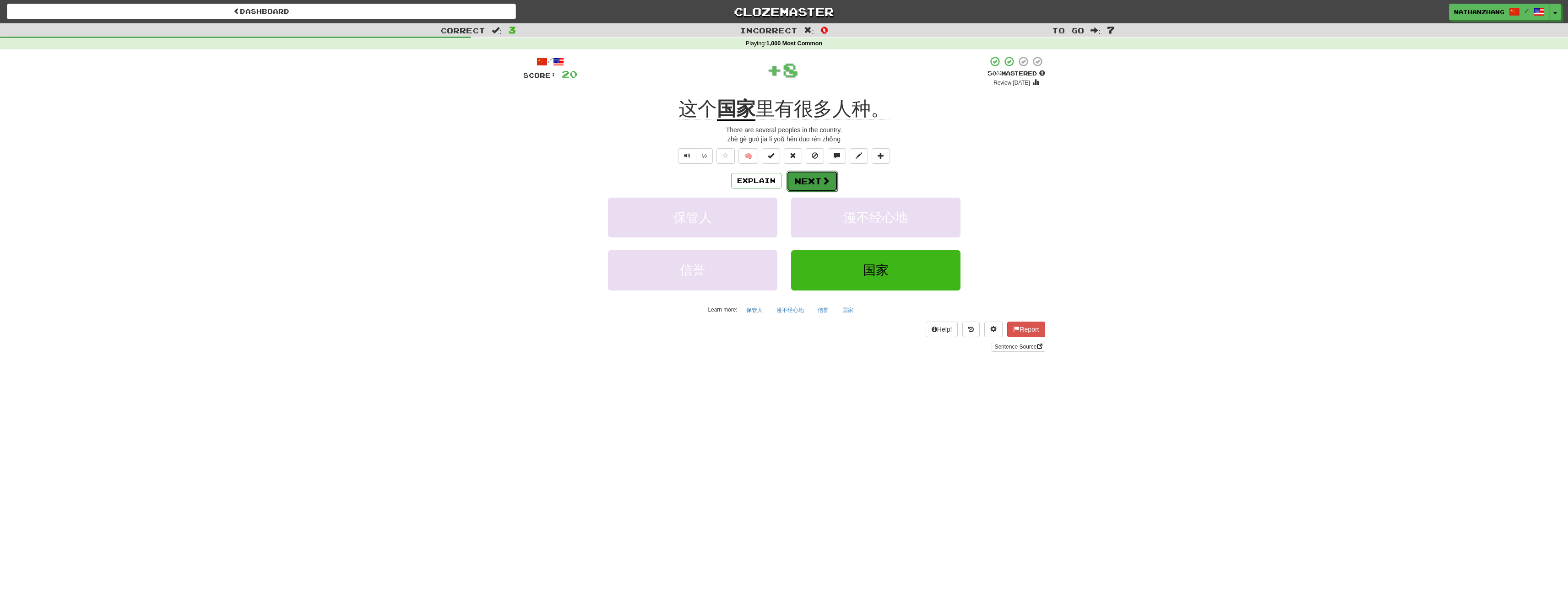
click at [822, 182] on span at bounding box center [825, 180] width 8 height 8
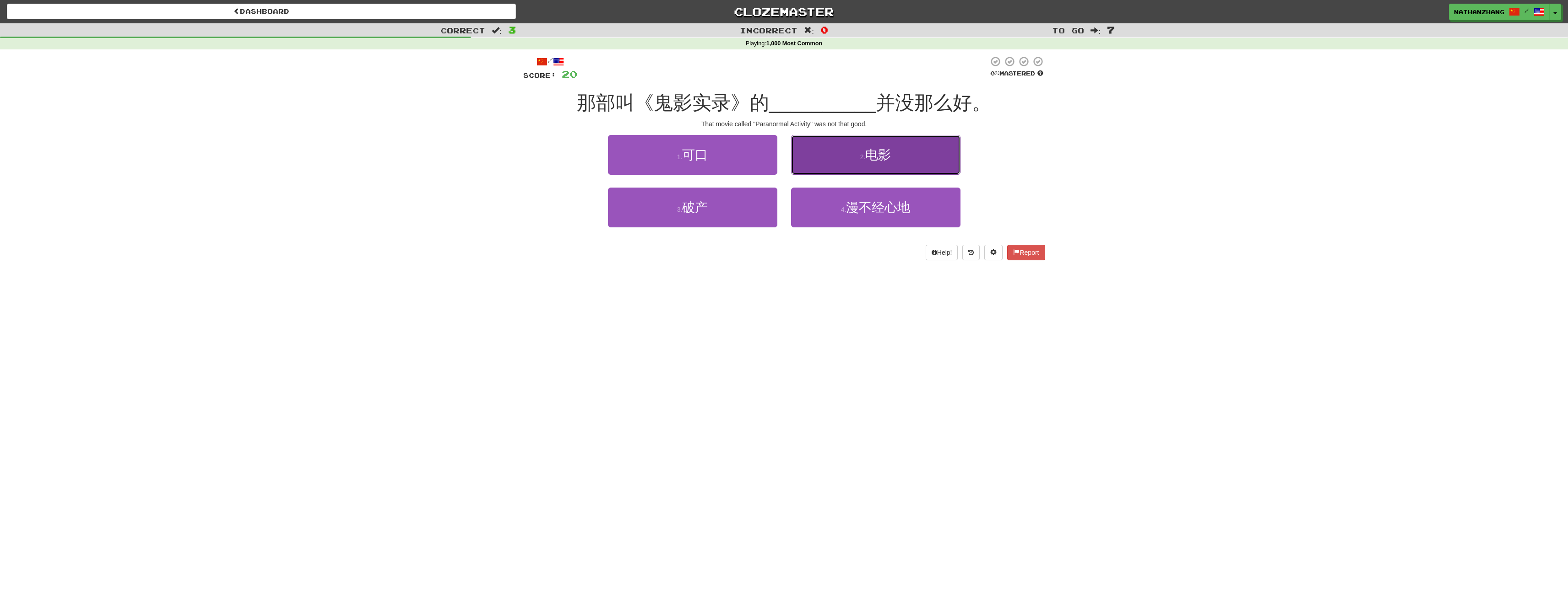
click at [845, 160] on button "2 . 电影" at bounding box center [875, 155] width 169 height 40
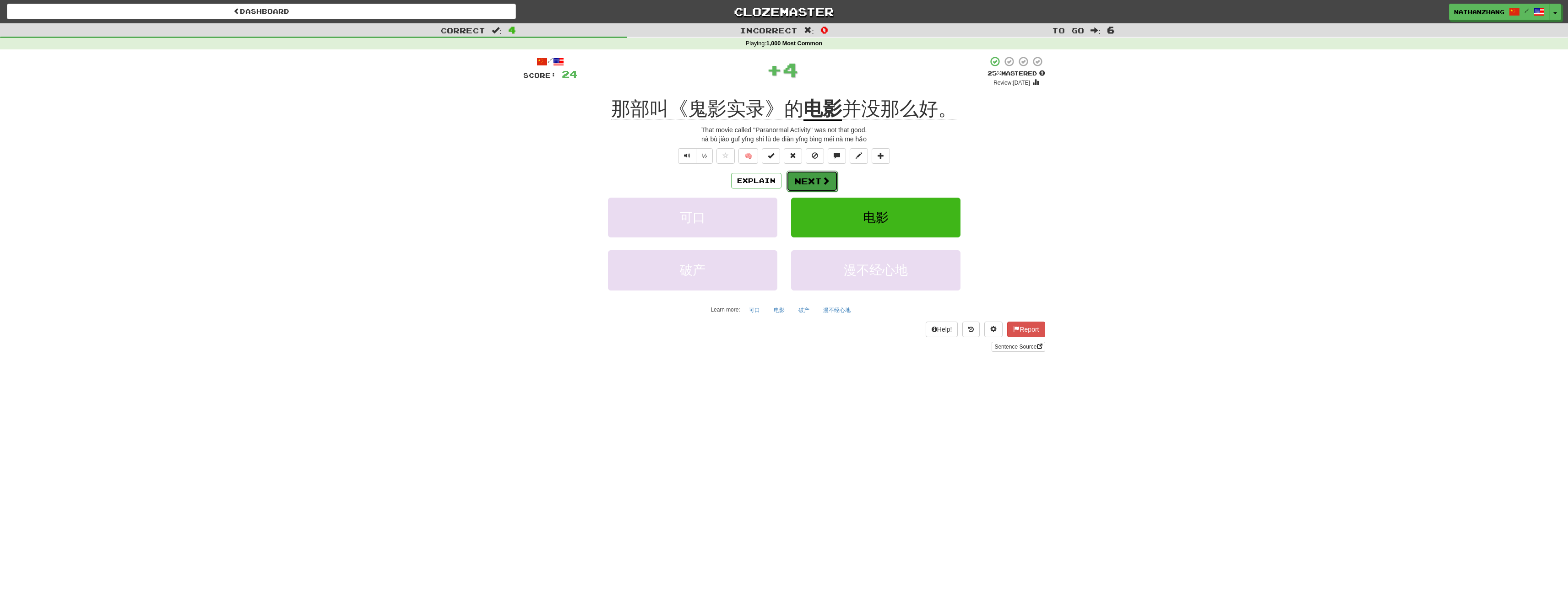
click at [823, 185] on span at bounding box center [825, 180] width 8 height 8
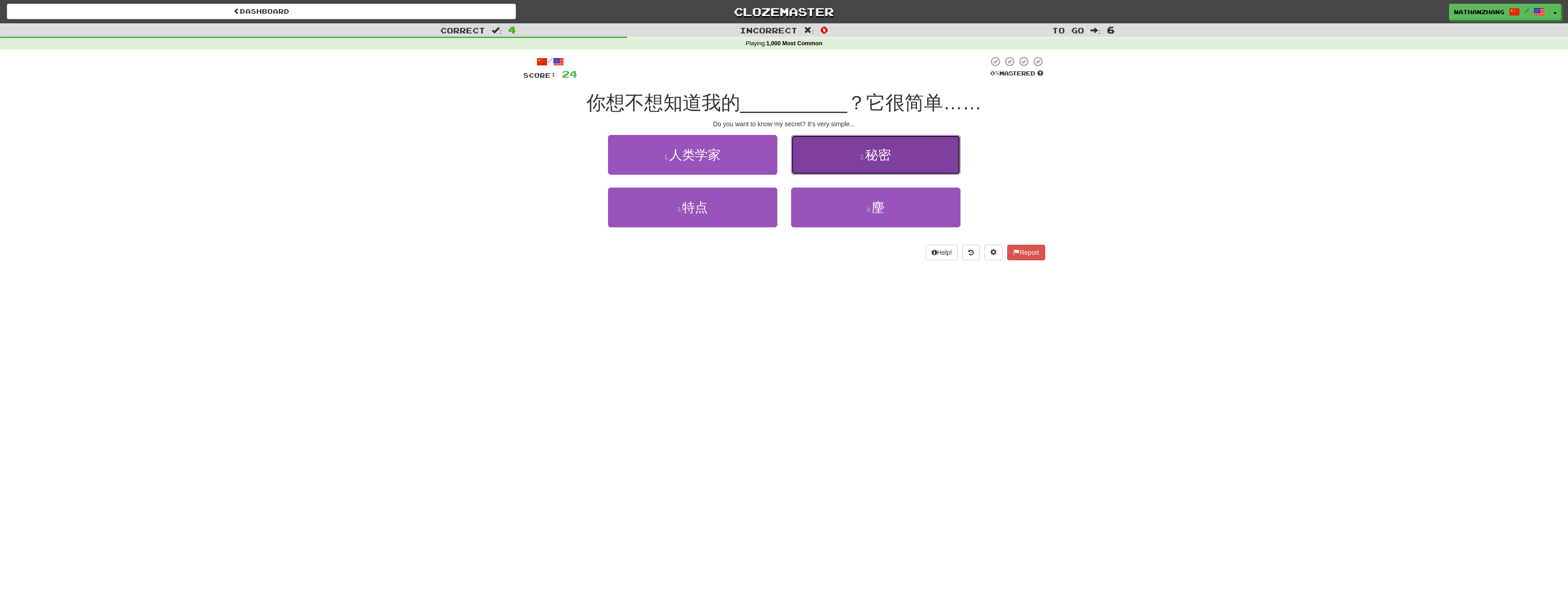
click at [848, 148] on button "2 . 秘密" at bounding box center [875, 155] width 169 height 40
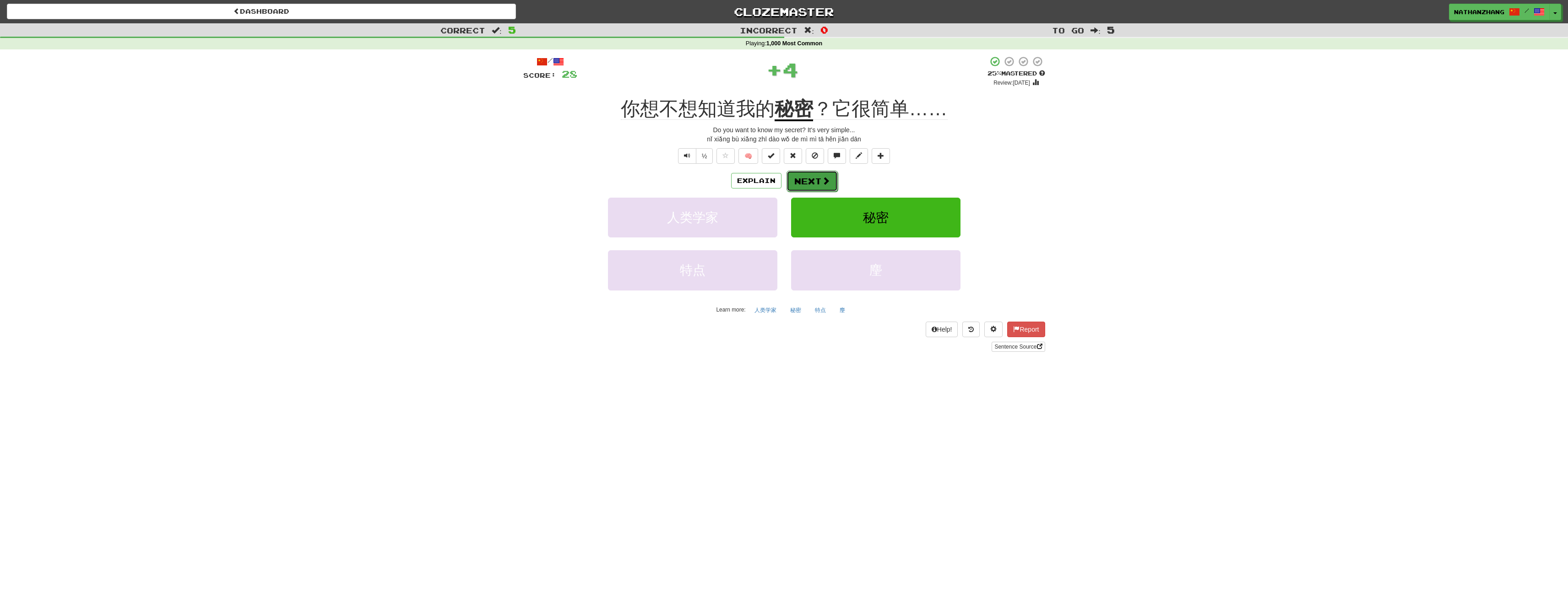
click at [822, 177] on span at bounding box center [825, 180] width 8 height 8
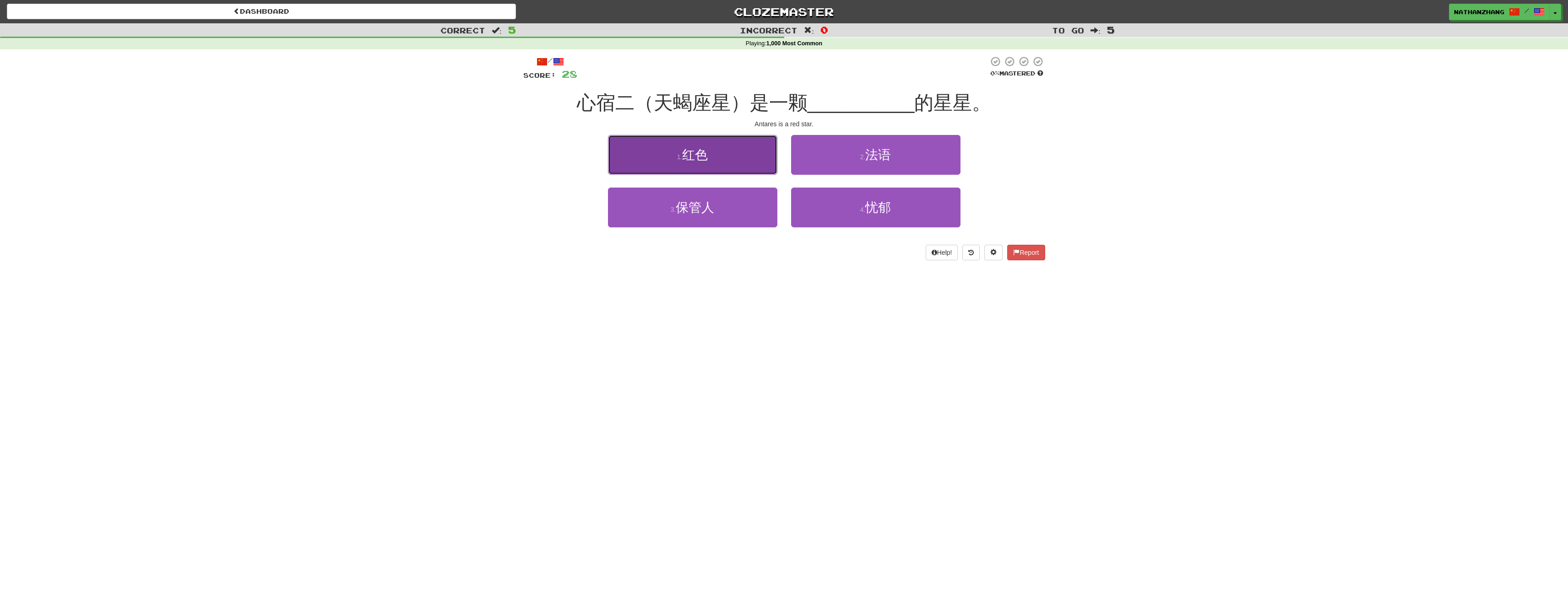
click at [770, 164] on button "1 . 红色" at bounding box center [692, 155] width 169 height 40
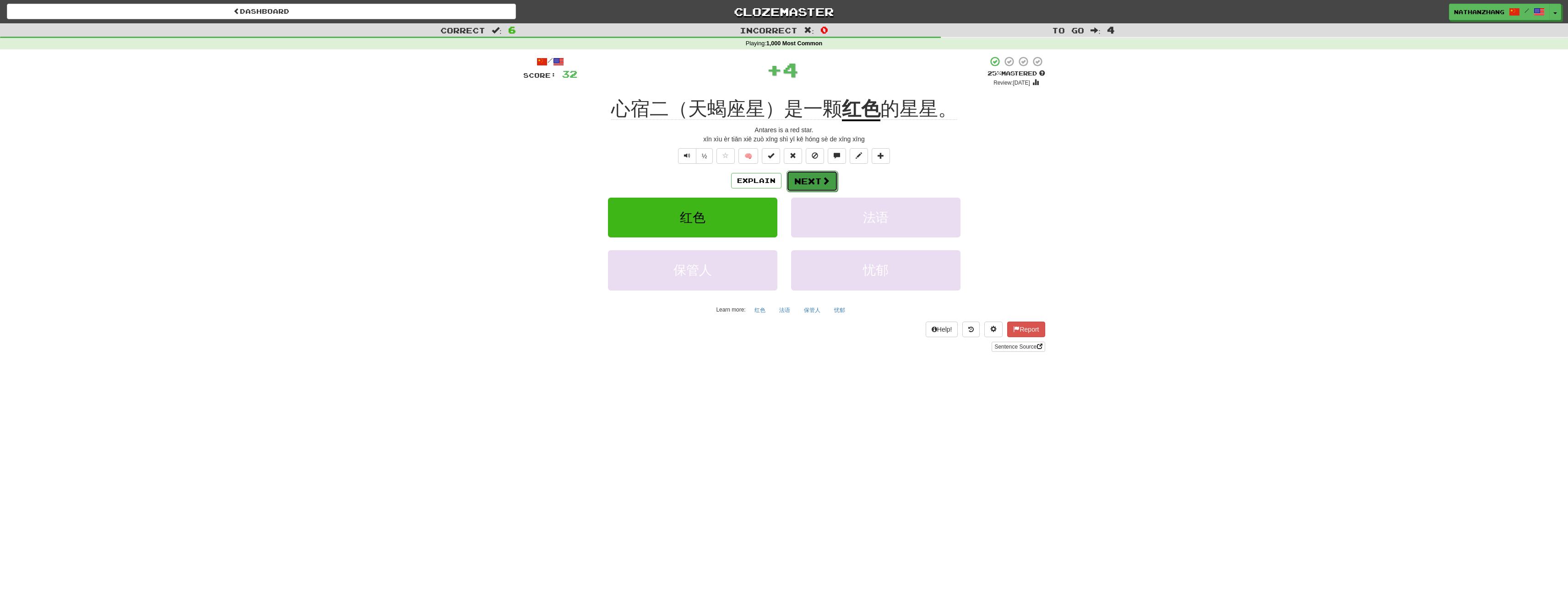
click at [825, 174] on button "Next" at bounding box center [812, 181] width 51 height 21
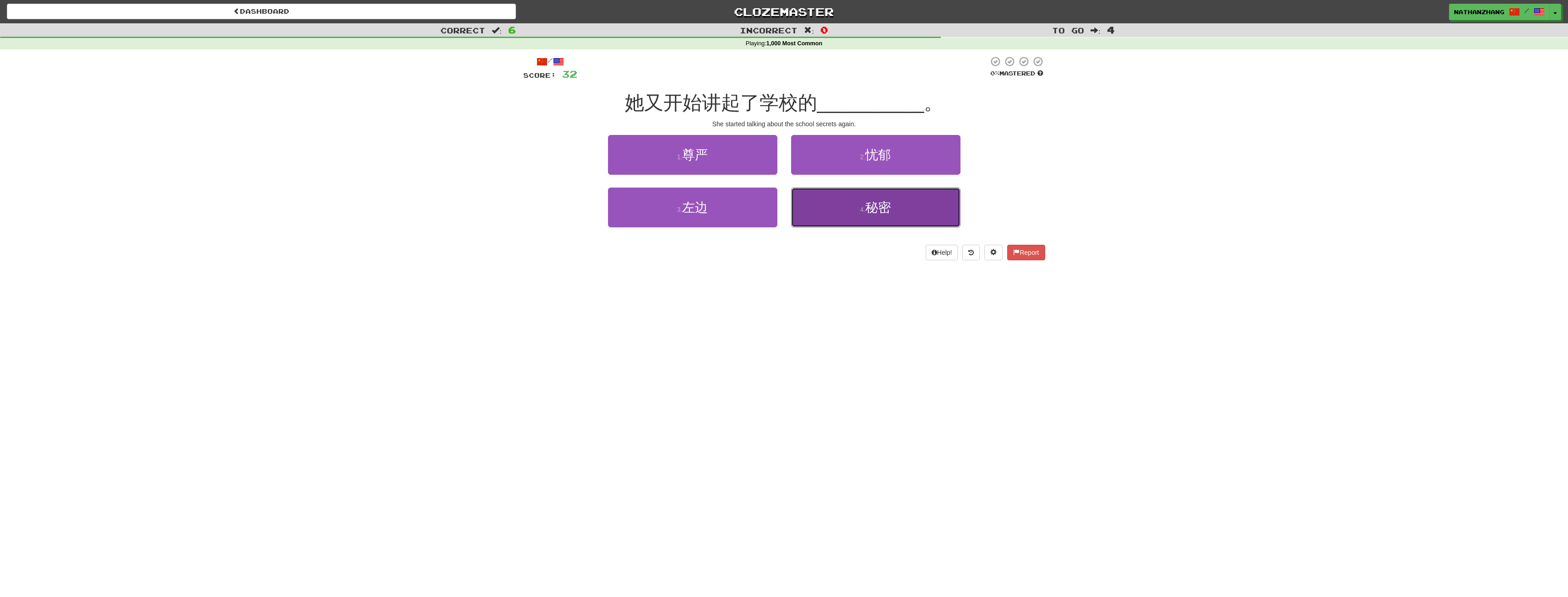
click at [840, 200] on button "4 . 秘密" at bounding box center [875, 207] width 169 height 40
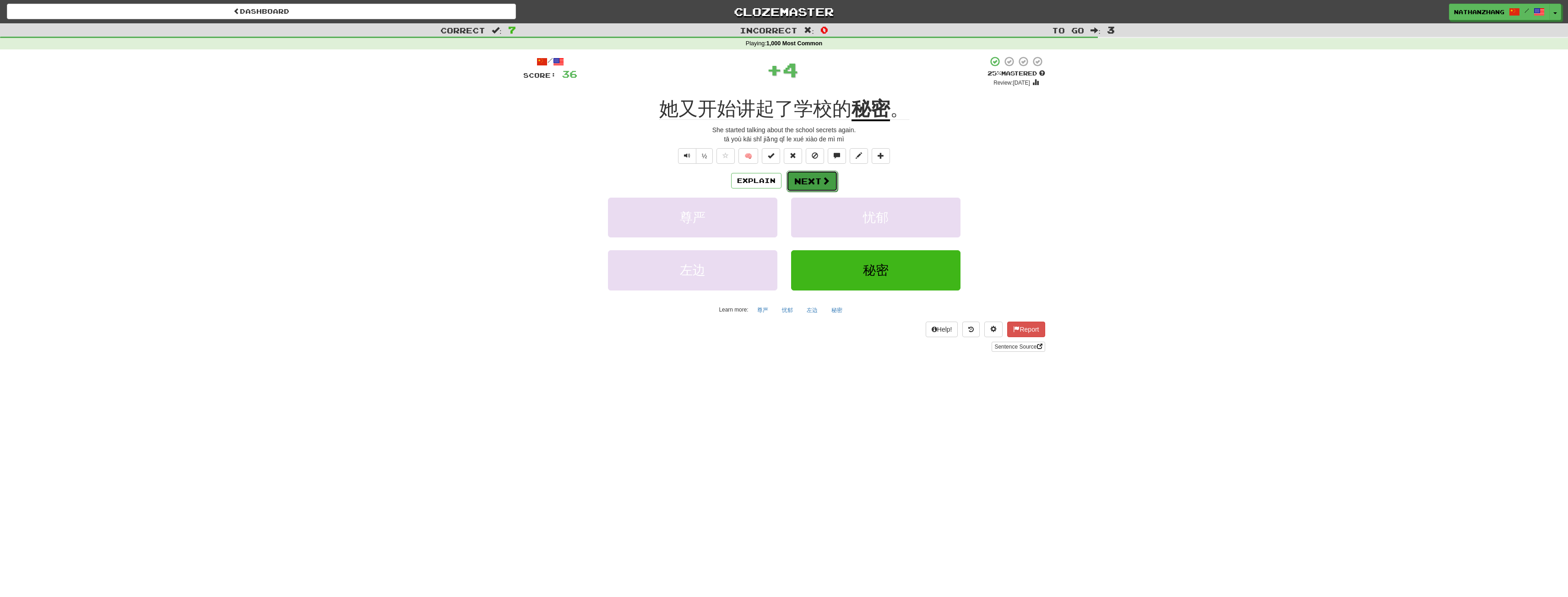
click at [817, 178] on button "Next" at bounding box center [812, 181] width 51 height 21
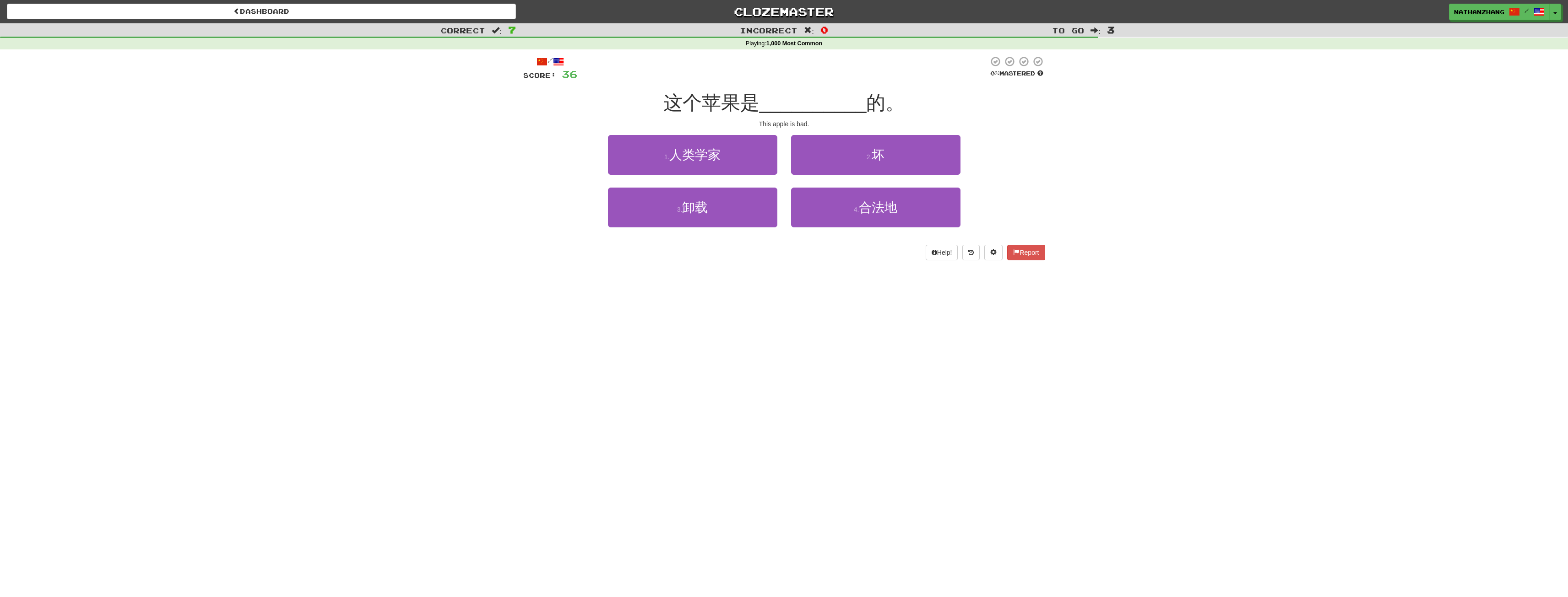
click at [829, 175] on div "2 . 坏" at bounding box center [876, 161] width 183 height 53
click at [829, 166] on button "2 . 坏" at bounding box center [875, 155] width 169 height 40
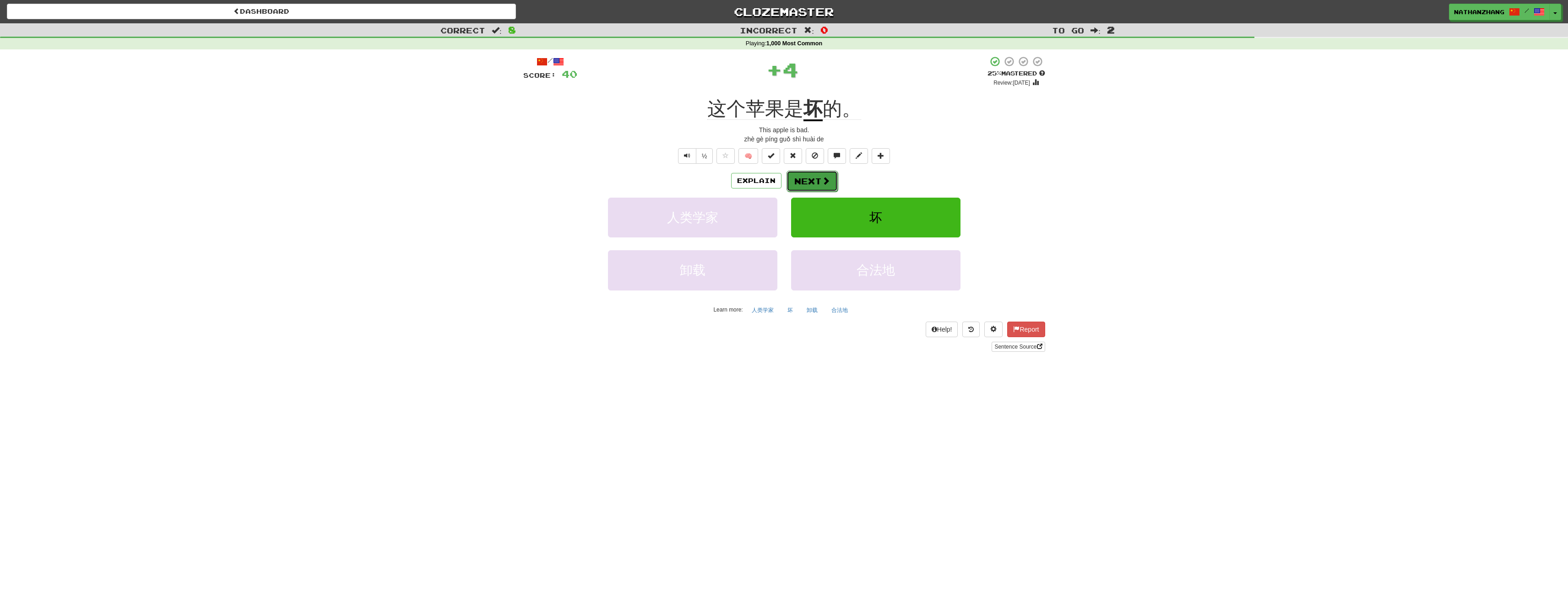
click at [823, 183] on span at bounding box center [825, 180] width 8 height 8
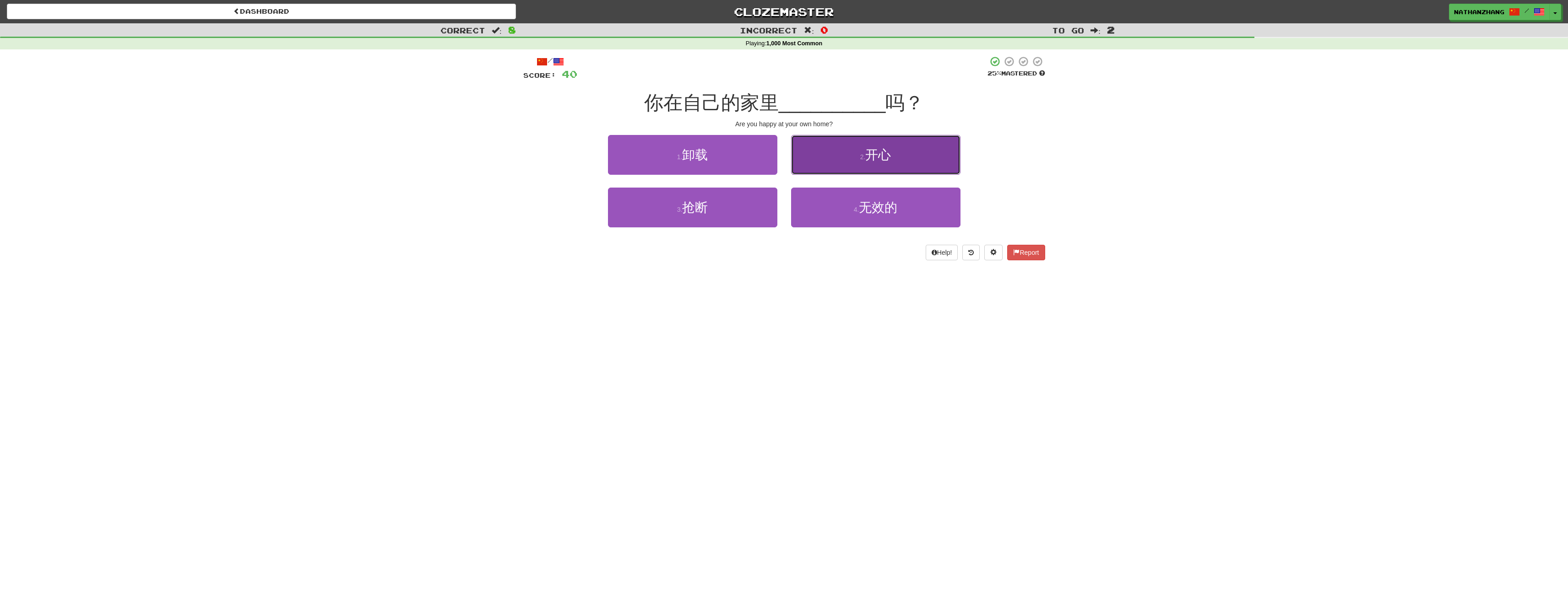
click at [828, 159] on button "2 . 开心" at bounding box center [875, 155] width 169 height 40
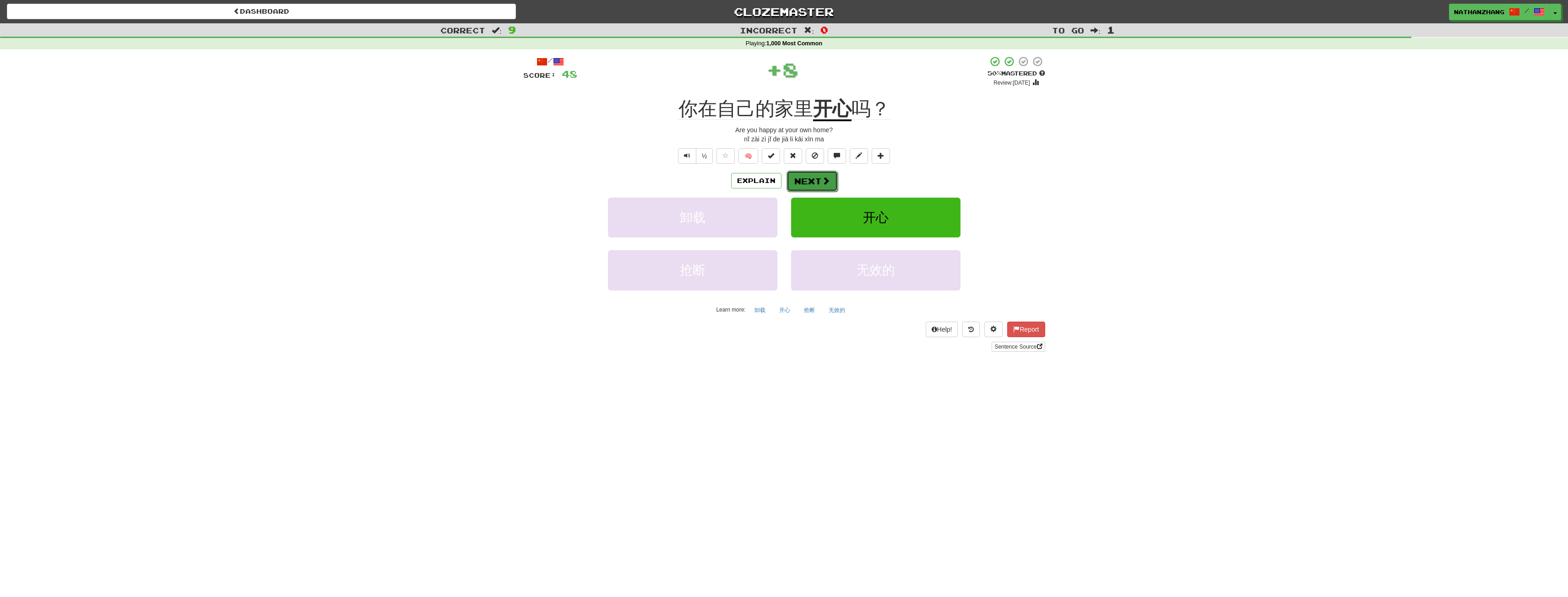
click at [819, 177] on button "Next" at bounding box center [812, 181] width 51 height 21
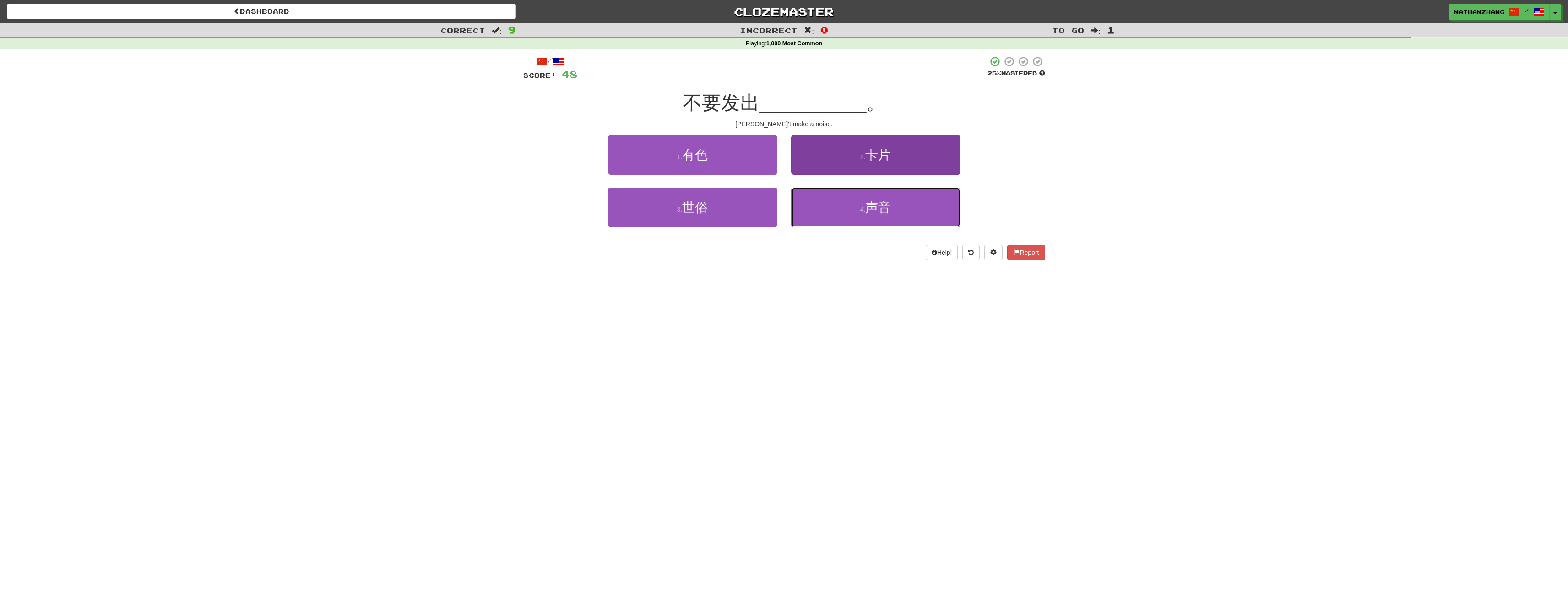
click at [814, 201] on button "4 . 声音" at bounding box center [875, 207] width 169 height 40
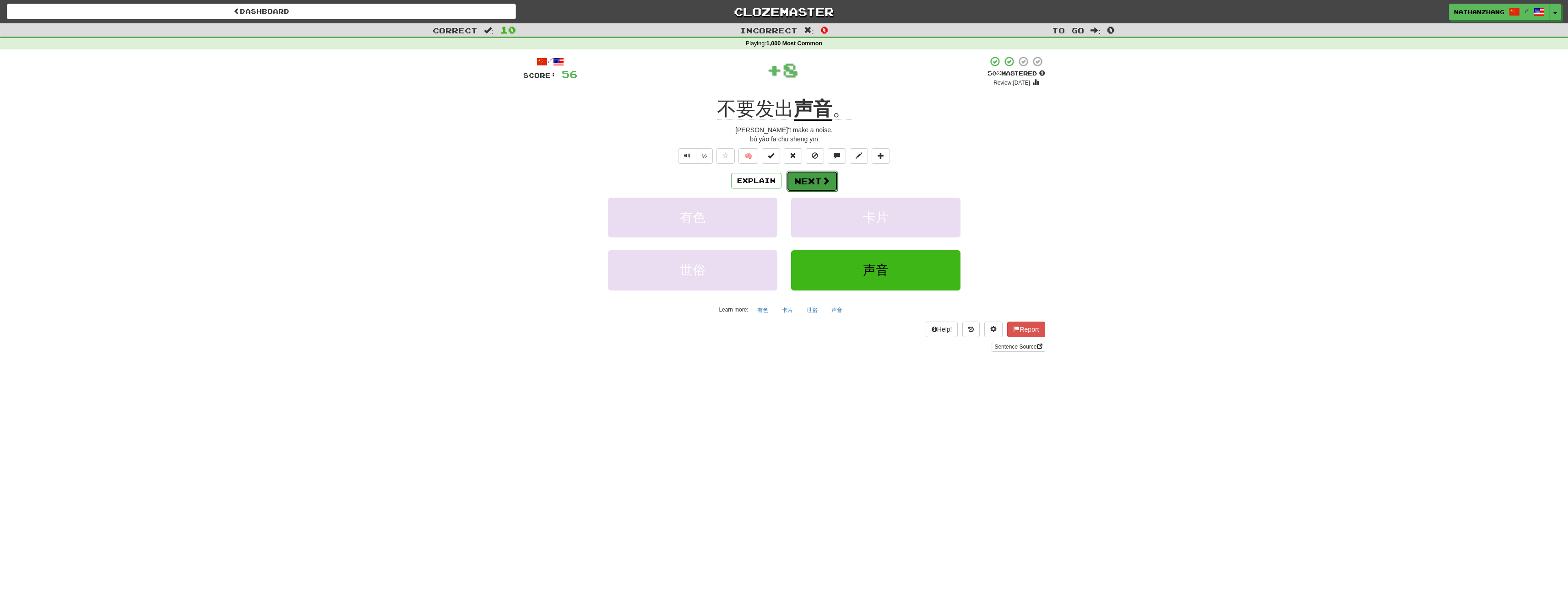
click at [817, 183] on button "Next" at bounding box center [812, 181] width 51 height 21
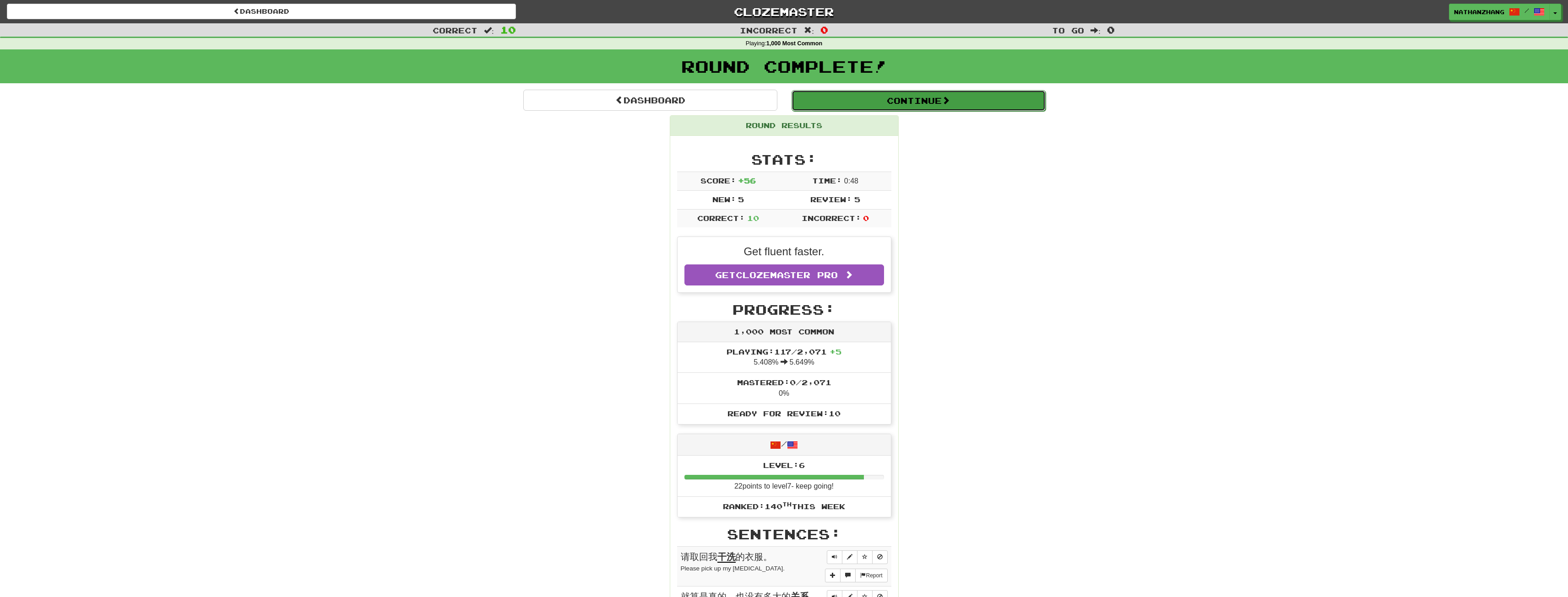
click at [905, 97] on button "Continue" at bounding box center [919, 101] width 254 height 21
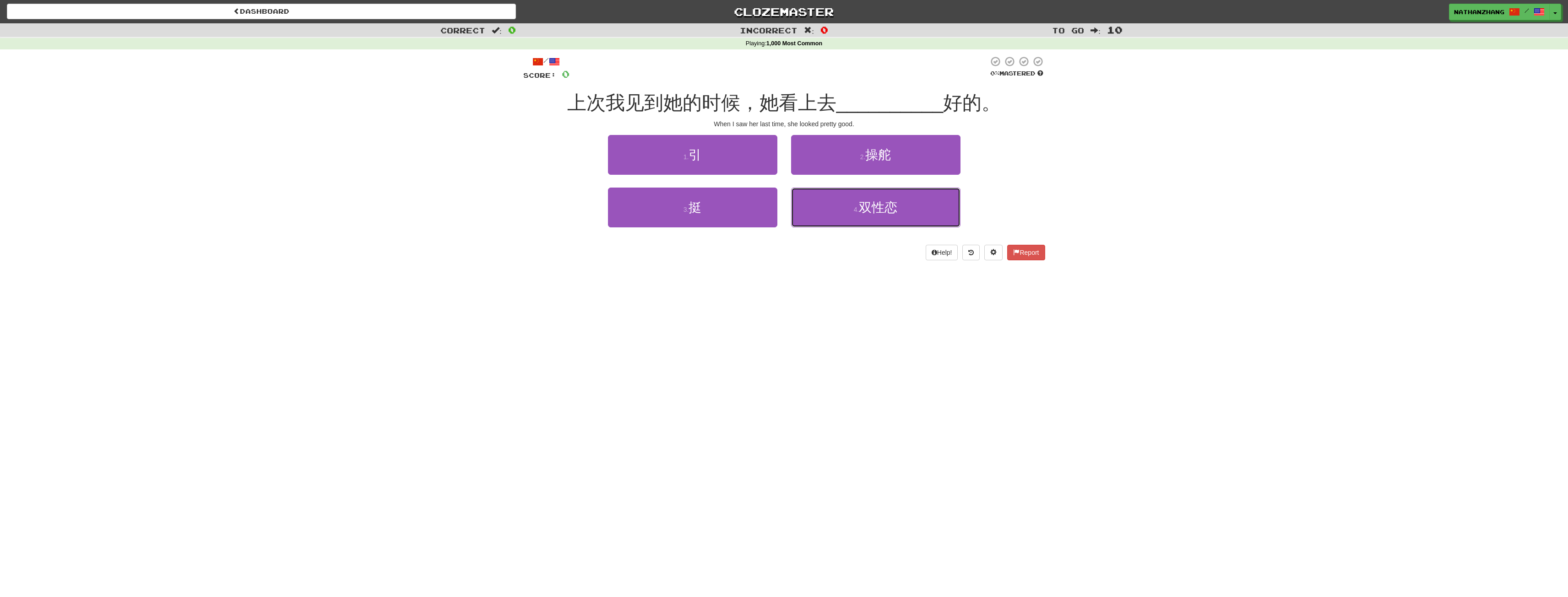
click at [841, 194] on button "4 . 双性恋" at bounding box center [875, 207] width 169 height 40
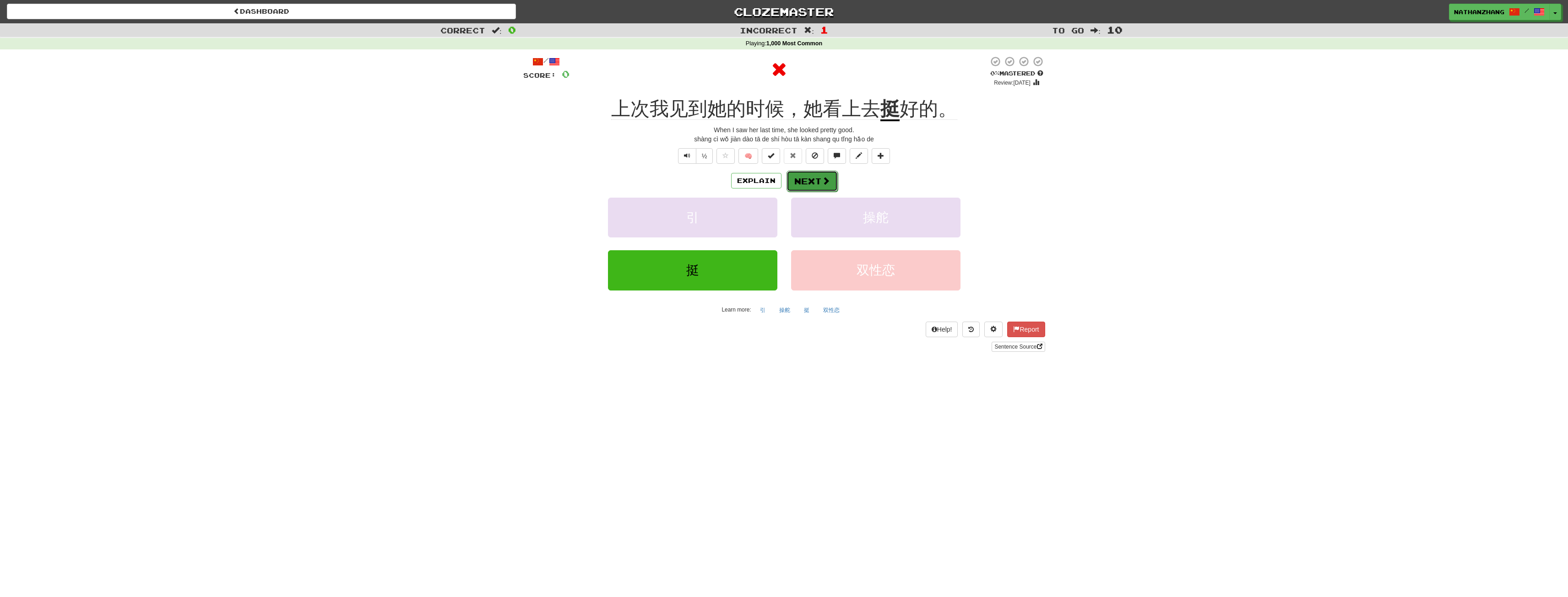
click at [822, 177] on span at bounding box center [825, 180] width 8 height 8
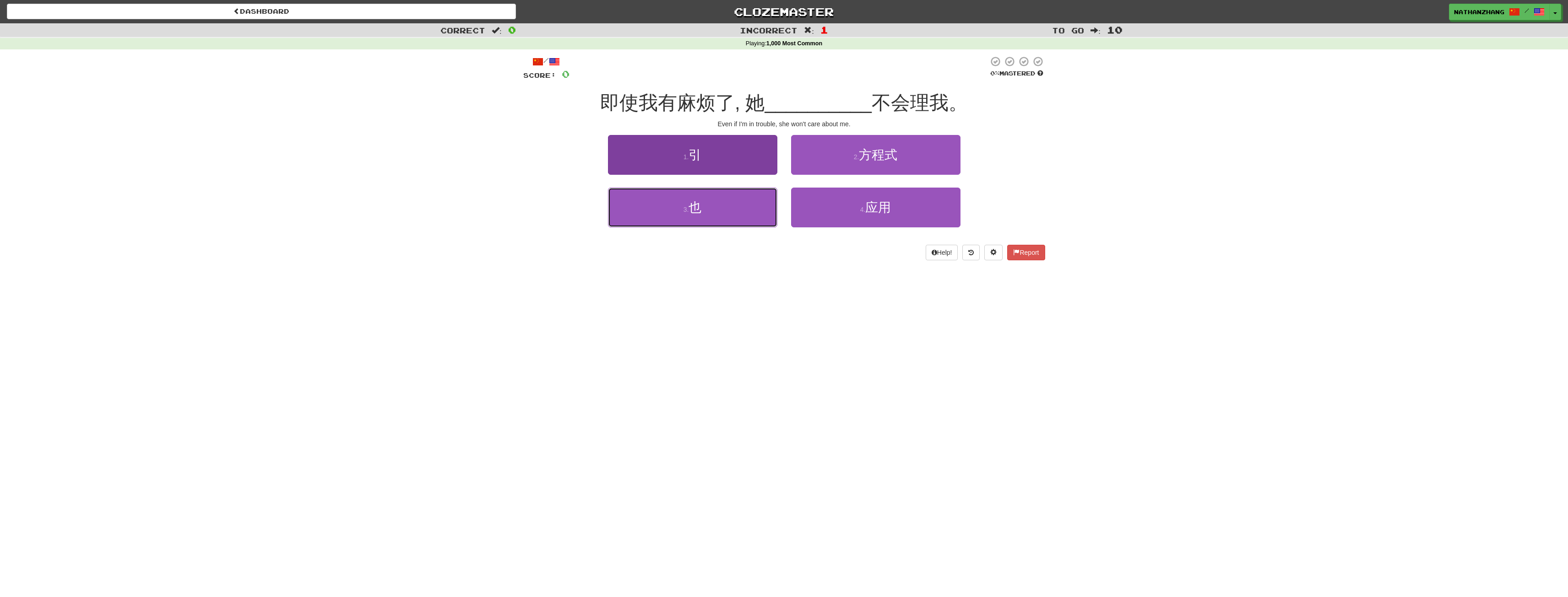
click at [742, 203] on button "3 . 也" at bounding box center [692, 207] width 169 height 40
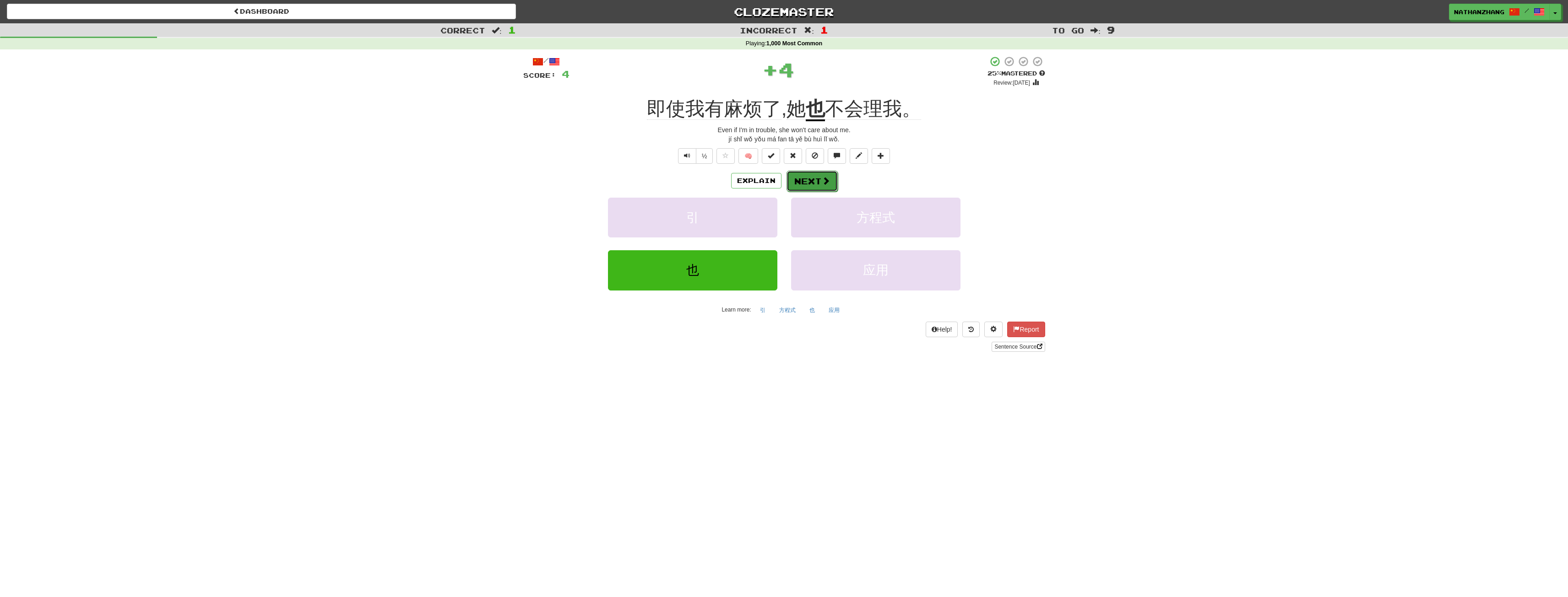
click at [810, 183] on button "Next" at bounding box center [812, 181] width 51 height 21
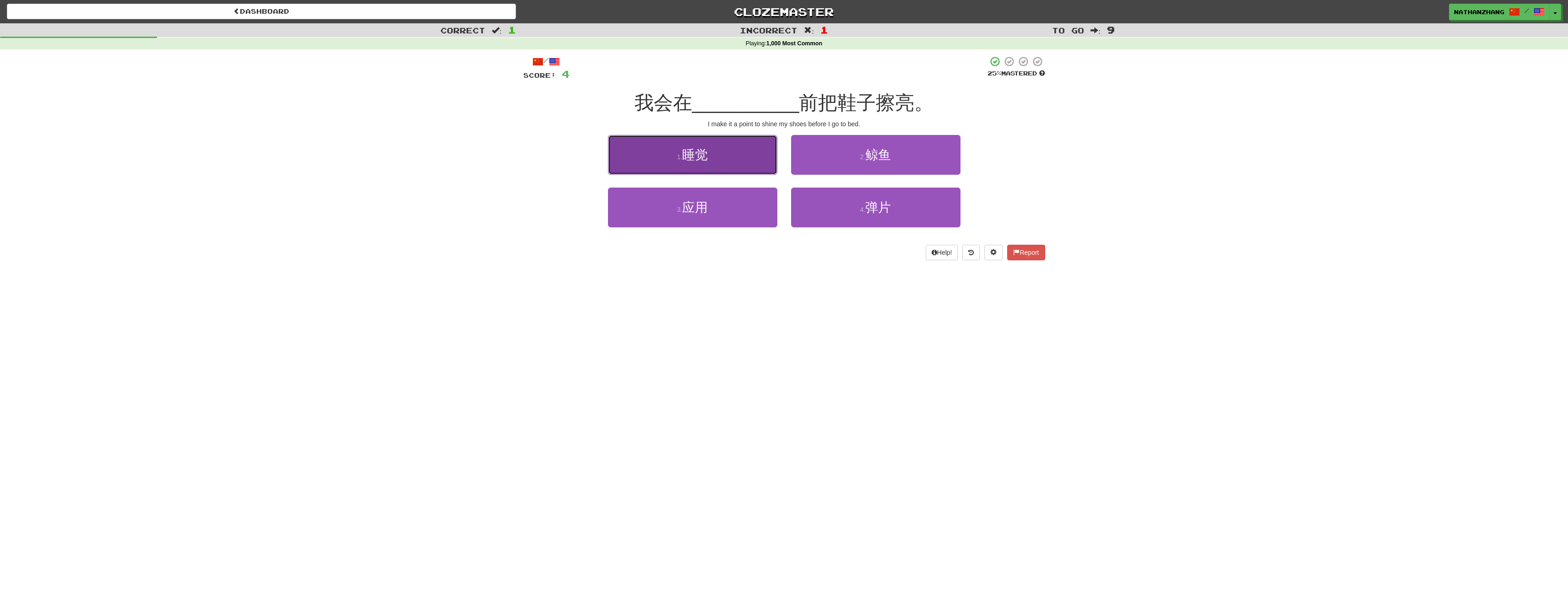
click at [754, 157] on button "1 . 睡觉" at bounding box center [692, 155] width 169 height 40
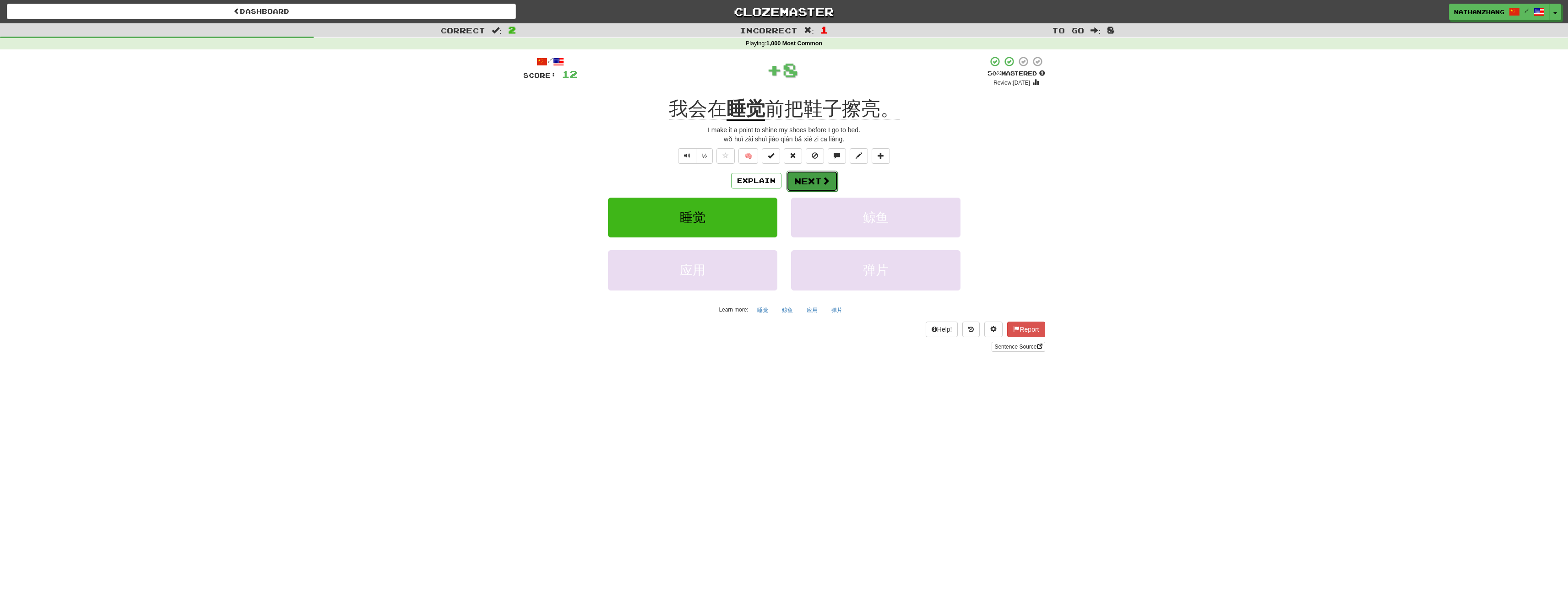
click at [802, 185] on button "Next" at bounding box center [812, 181] width 51 height 21
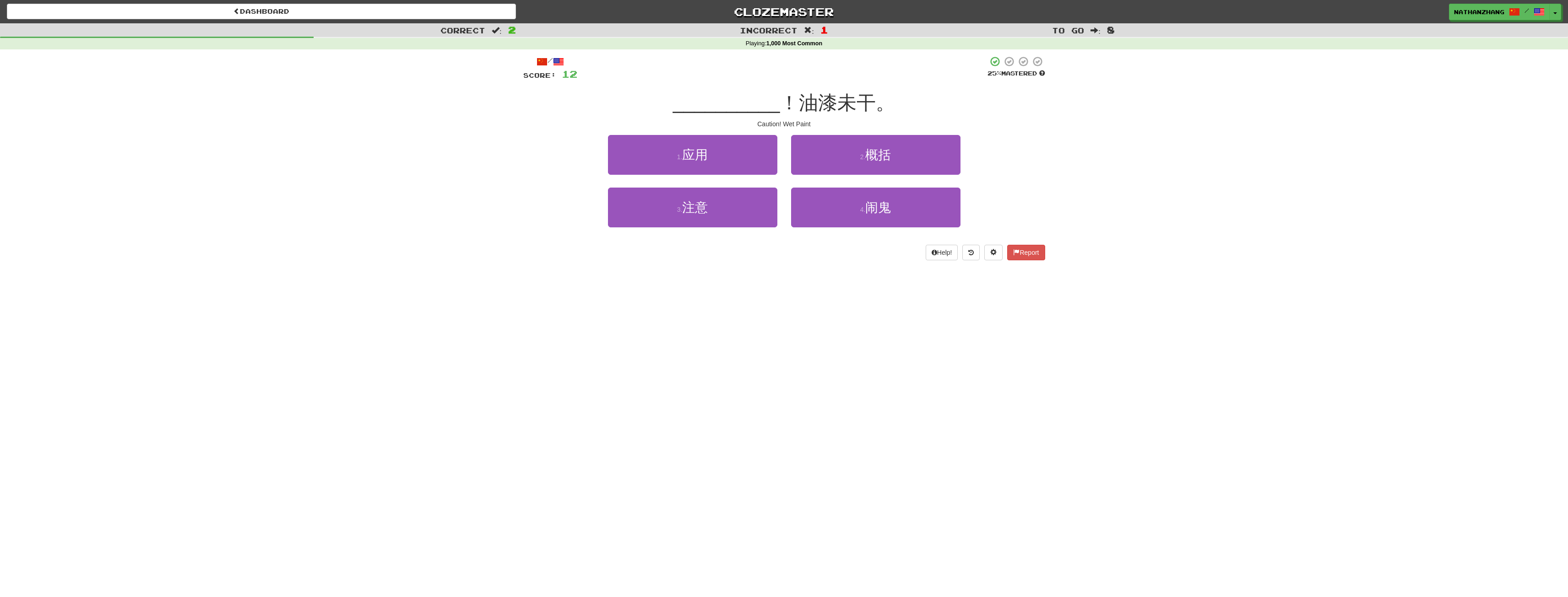
click at [758, 233] on div "3 . 注意" at bounding box center [693, 214] width 183 height 53
click at [759, 219] on button "3 . 注意" at bounding box center [692, 207] width 169 height 40
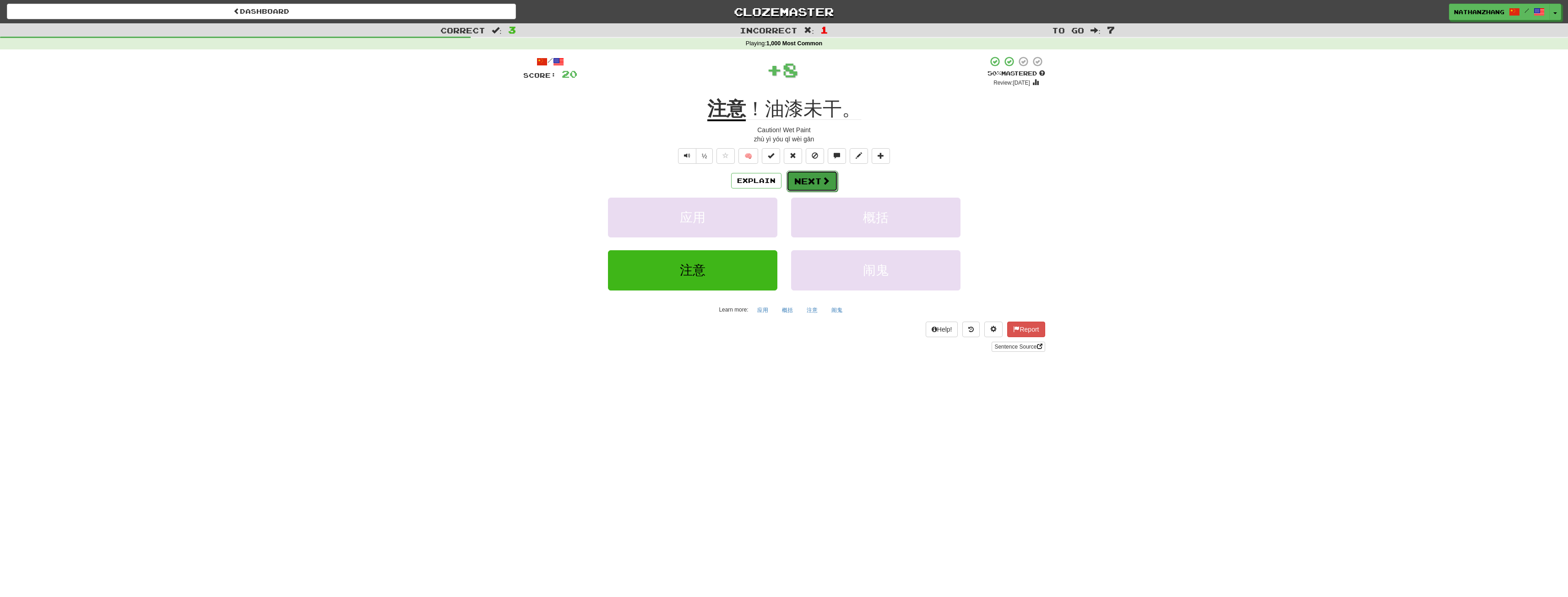
click at [790, 181] on button "Next" at bounding box center [812, 181] width 51 height 21
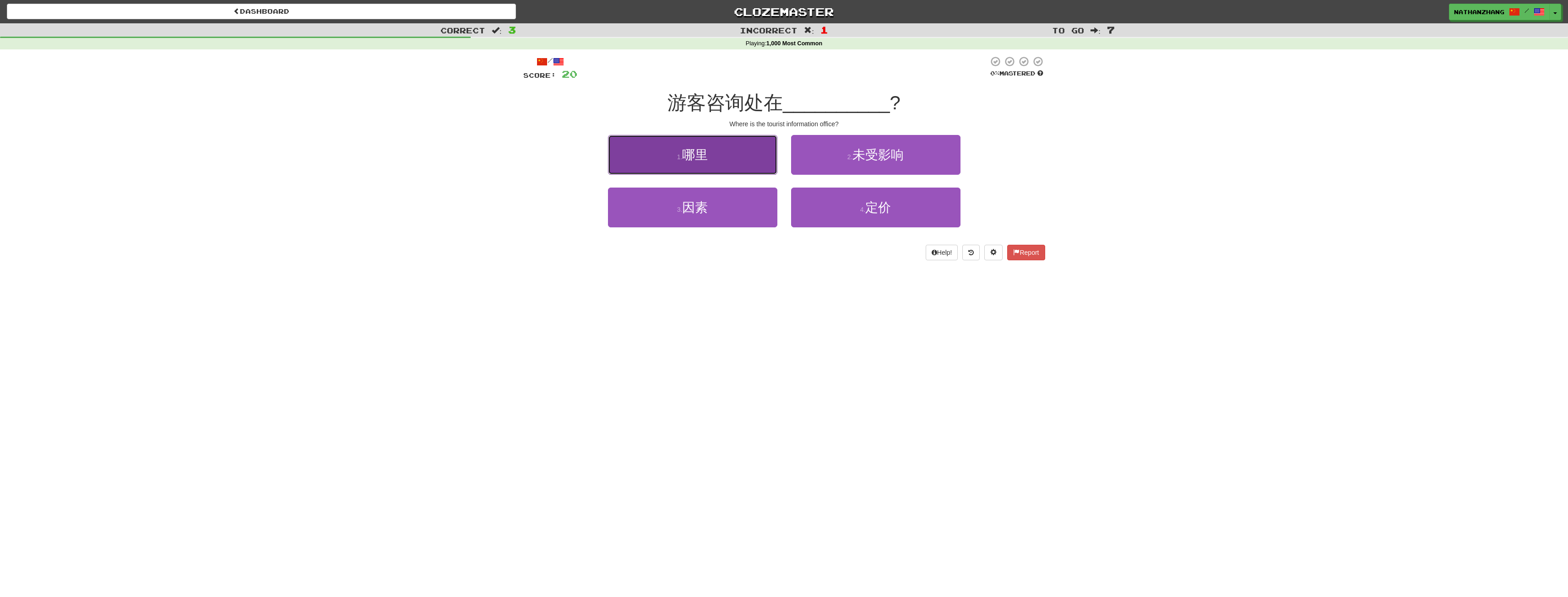
click at [748, 161] on button "1 . 哪里" at bounding box center [692, 155] width 169 height 40
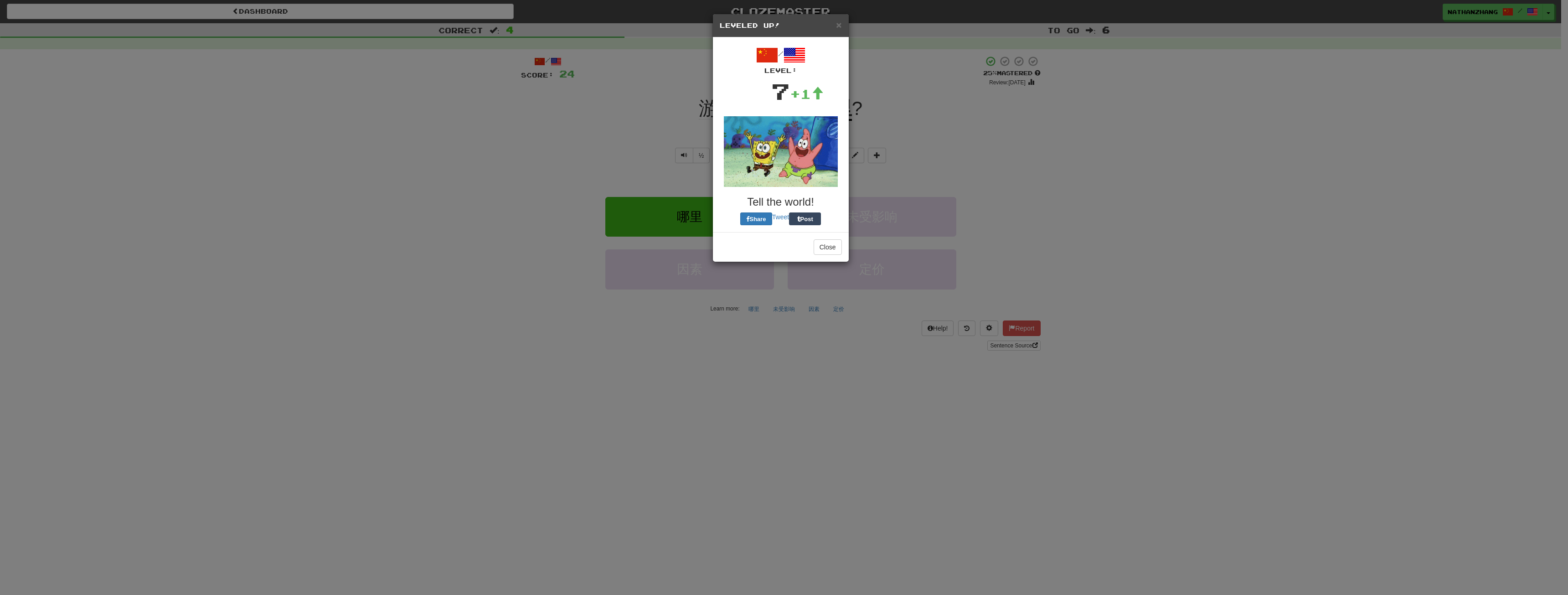
click at [793, 181] on div "/ Level: 7 +1 Tell the world! Share Tweet Post" at bounding box center [780, 135] width 136 height 195
drag, startPoint x: 812, startPoint y: 242, endPoint x: 824, endPoint y: 248, distance: 13.4
click at [814, 243] on div "Close" at bounding box center [780, 249] width 136 height 30
click at [824, 248] on button "Close" at bounding box center [828, 249] width 28 height 15
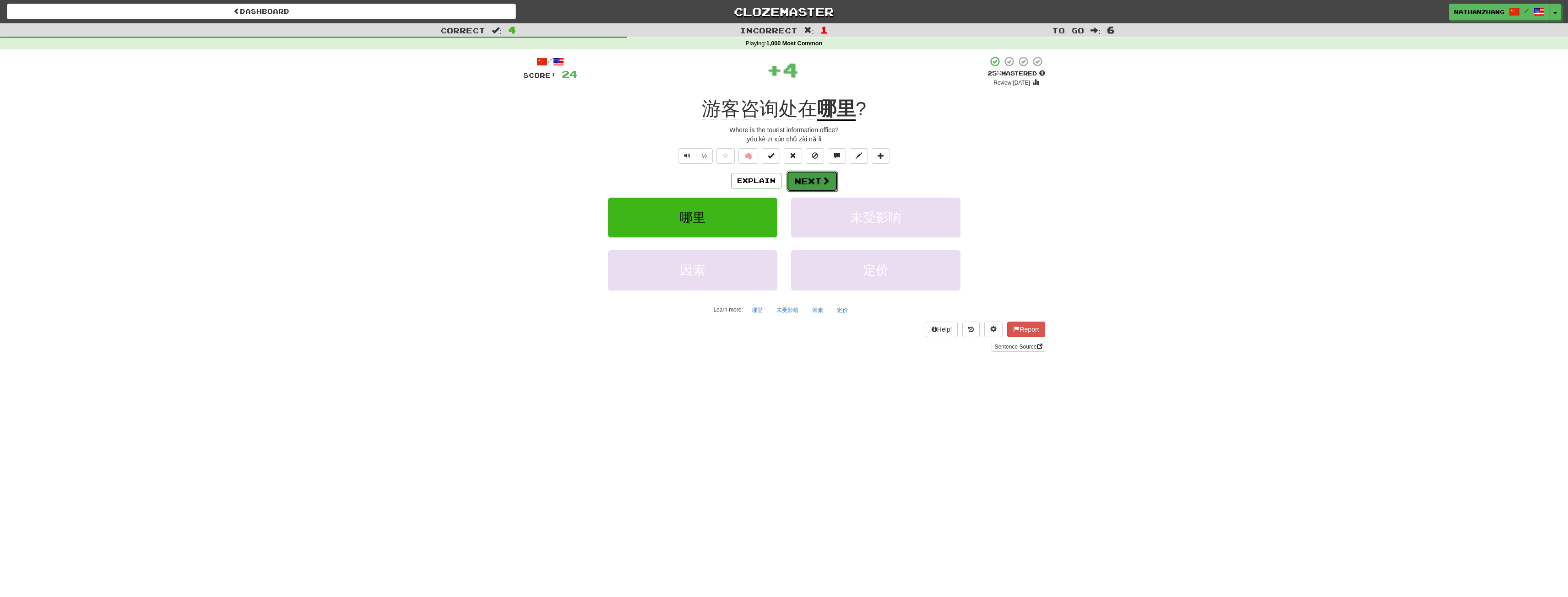
click at [823, 180] on span at bounding box center [825, 180] width 8 height 8
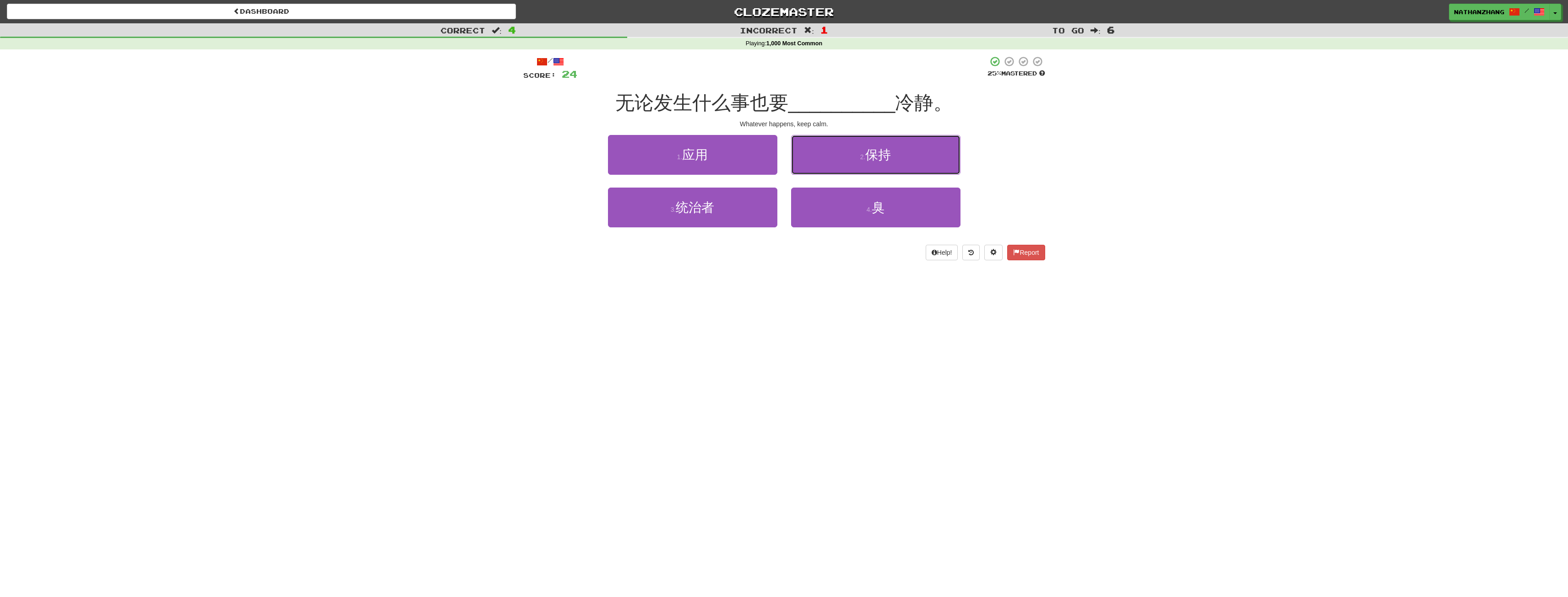
drag, startPoint x: 874, startPoint y: 148, endPoint x: 877, endPoint y: 169, distance: 21.2
click at [874, 150] on span "保持" at bounding box center [878, 155] width 26 height 14
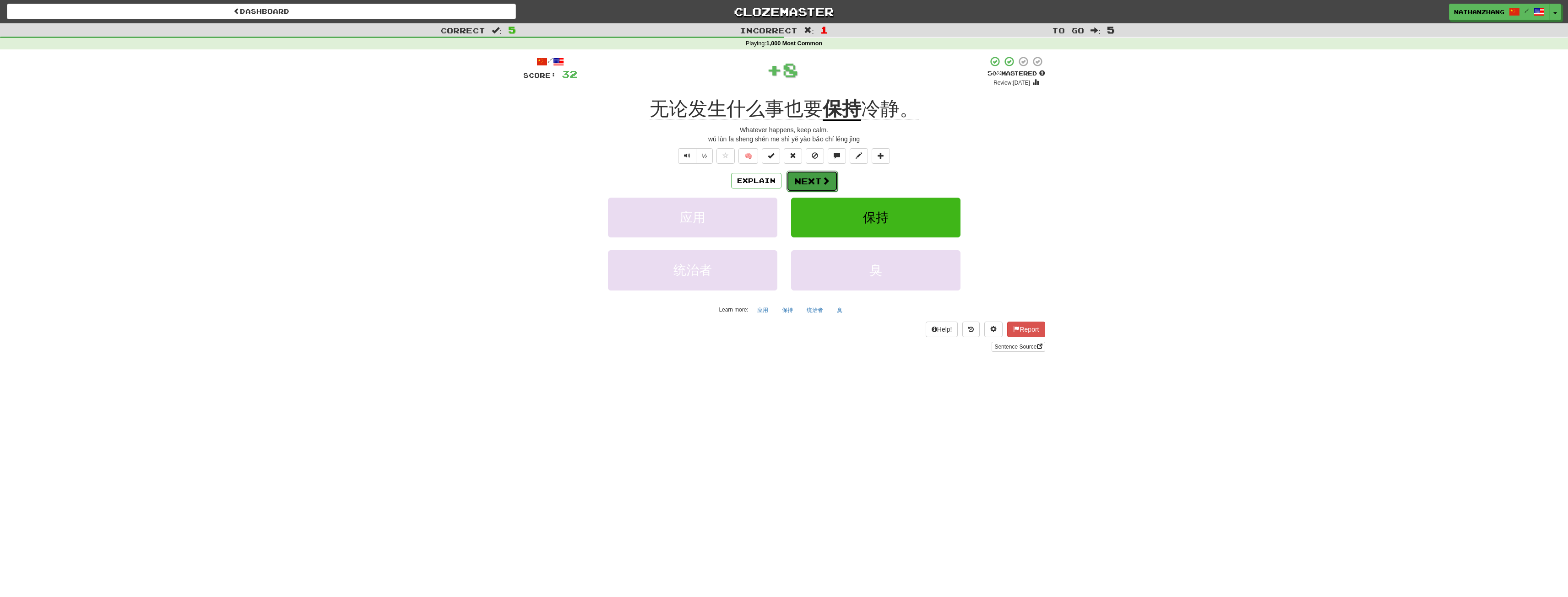
click at [819, 174] on button "Next" at bounding box center [812, 181] width 51 height 21
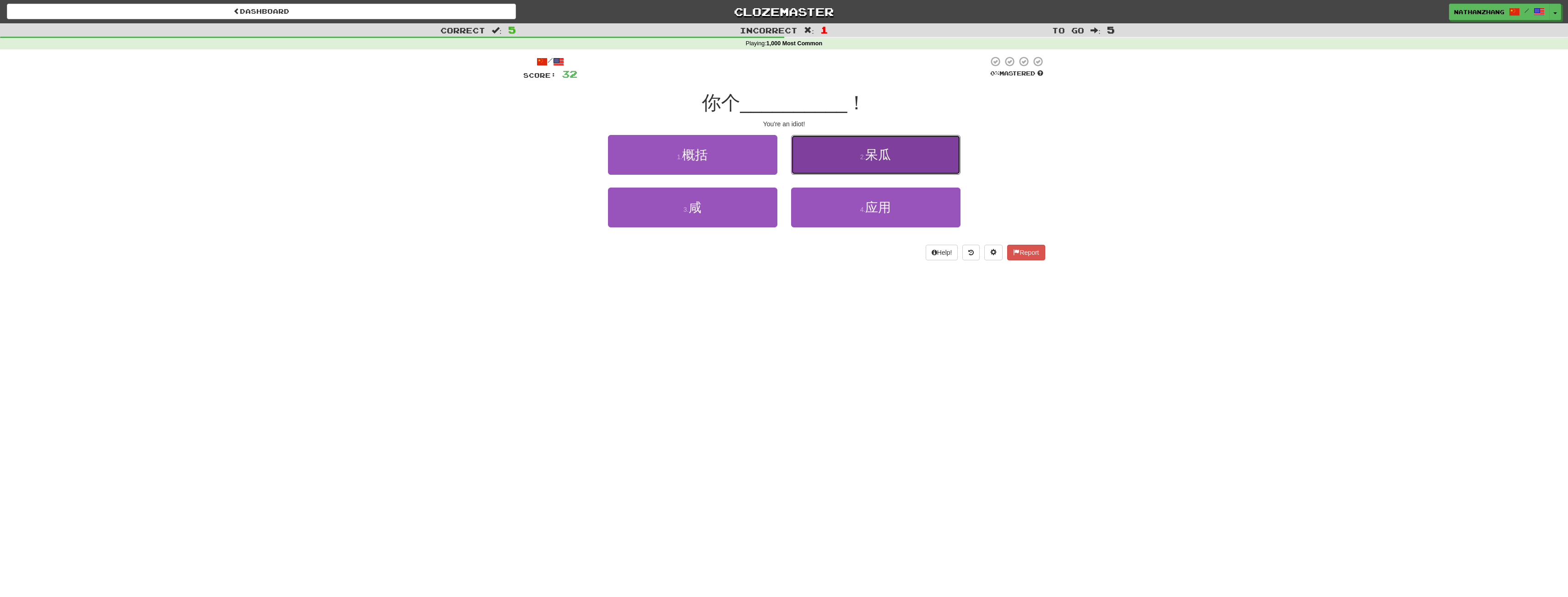
click at [829, 163] on button "2 . 呆瓜" at bounding box center [875, 155] width 169 height 40
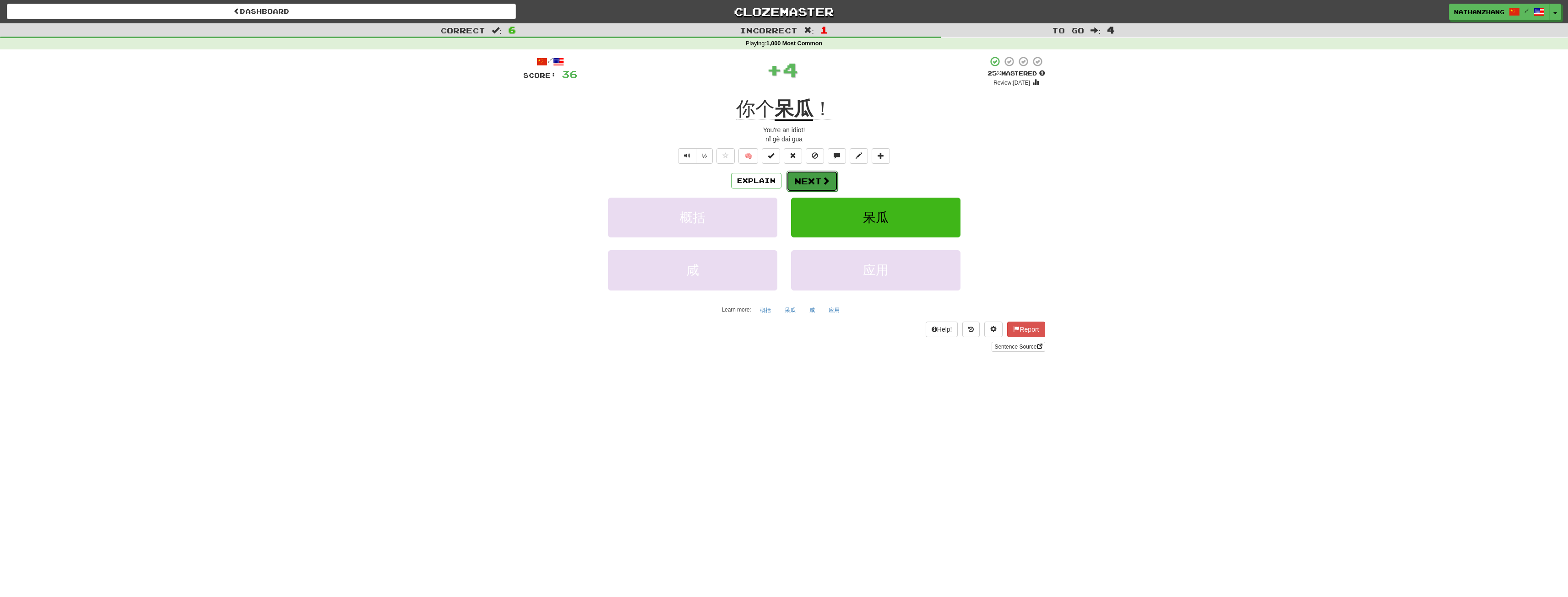
click at [823, 178] on span at bounding box center [825, 180] width 8 height 8
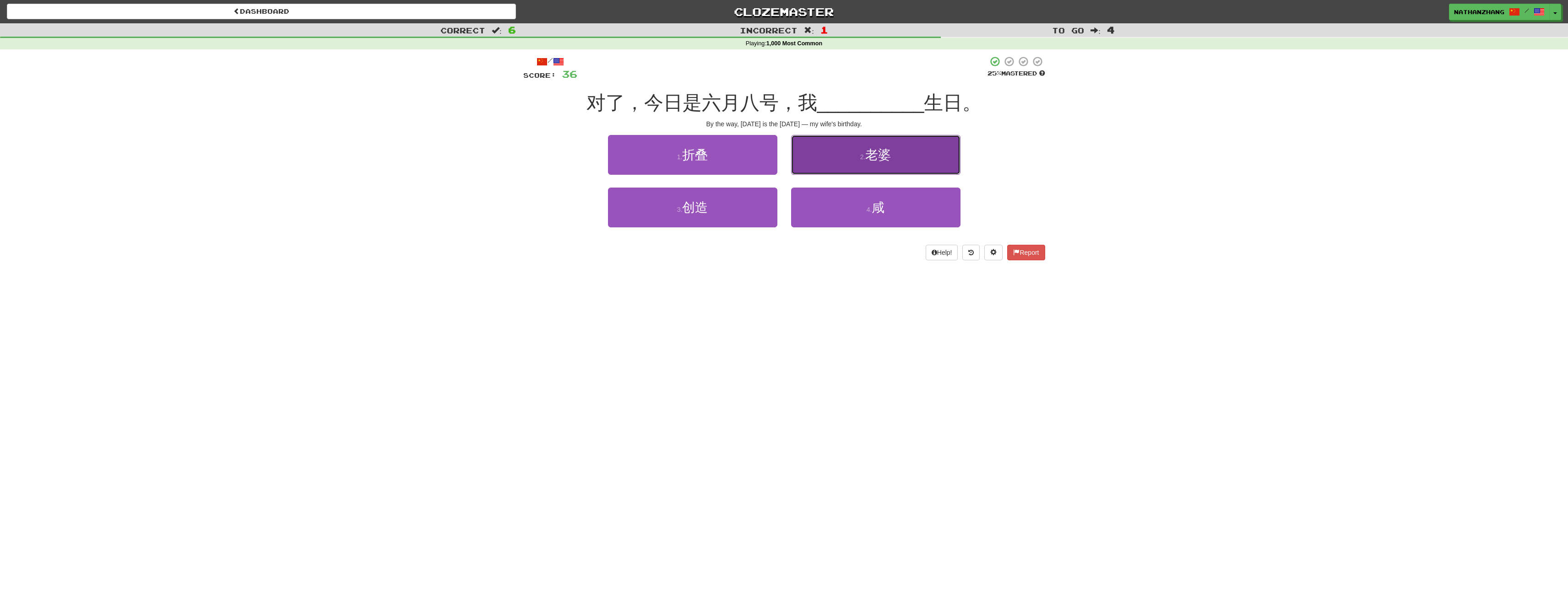
click at [880, 167] on button "2 . 老婆" at bounding box center [875, 155] width 169 height 40
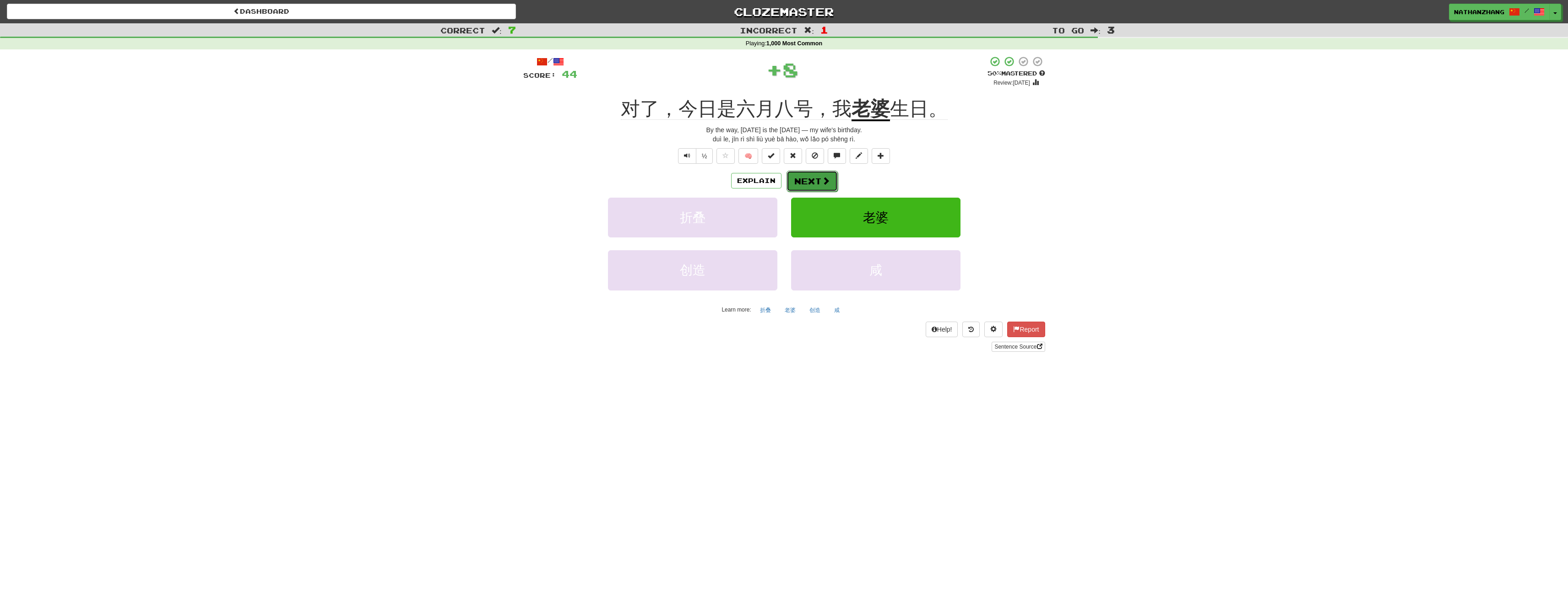
click at [820, 177] on button "Next" at bounding box center [812, 181] width 51 height 21
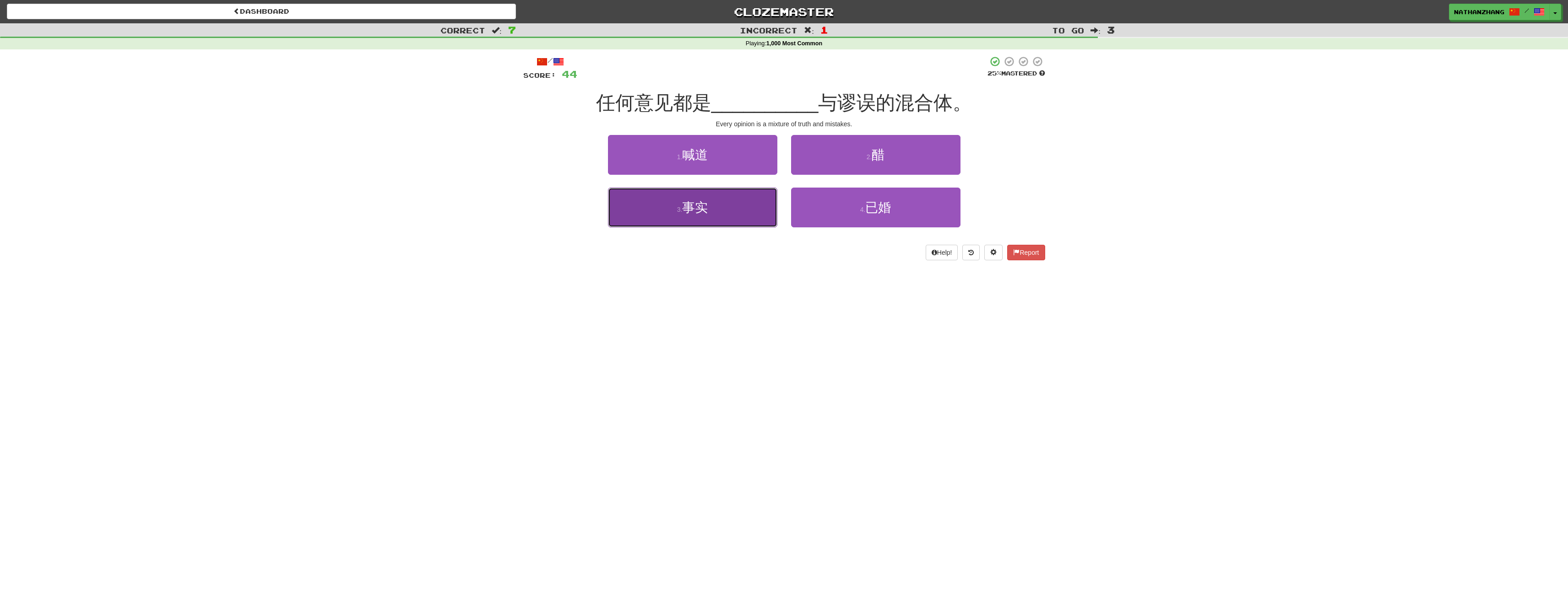
drag, startPoint x: 739, startPoint y: 207, endPoint x: 744, endPoint y: 204, distance: 5.8
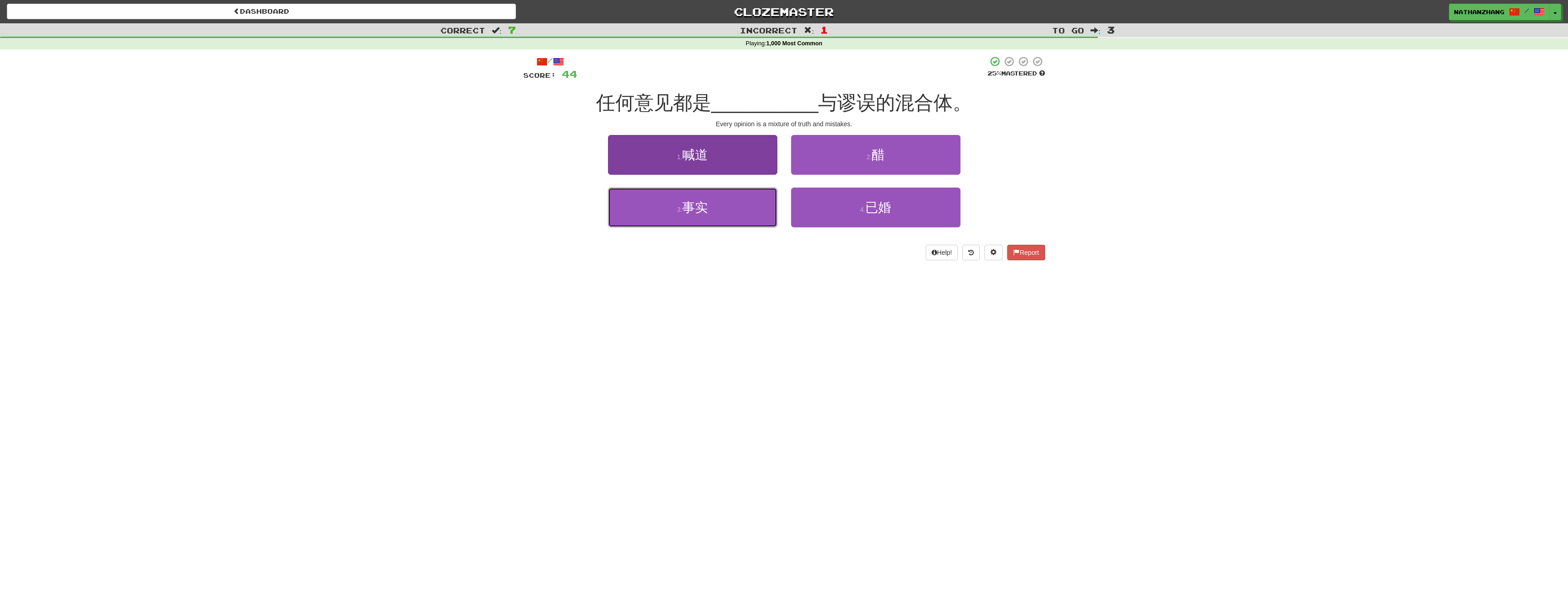
click at [740, 207] on button "3 . 事实" at bounding box center [692, 207] width 169 height 40
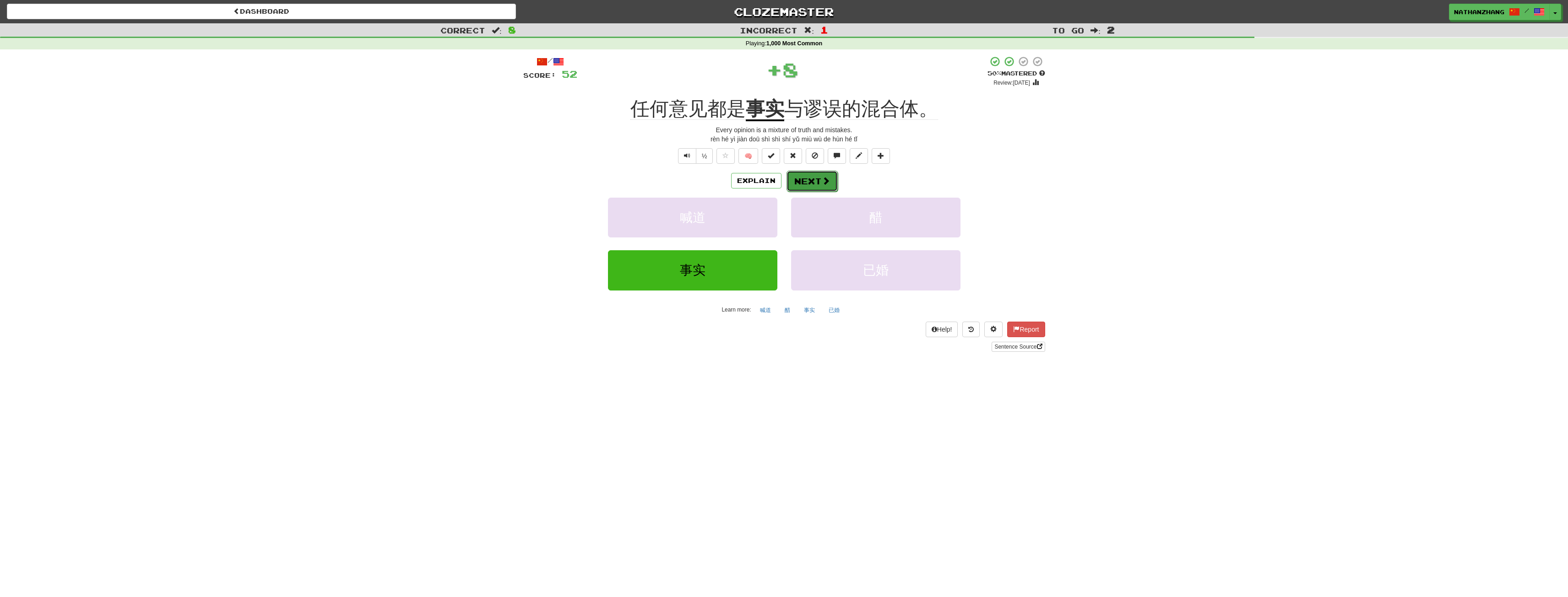
click at [804, 181] on button "Next" at bounding box center [812, 181] width 51 height 21
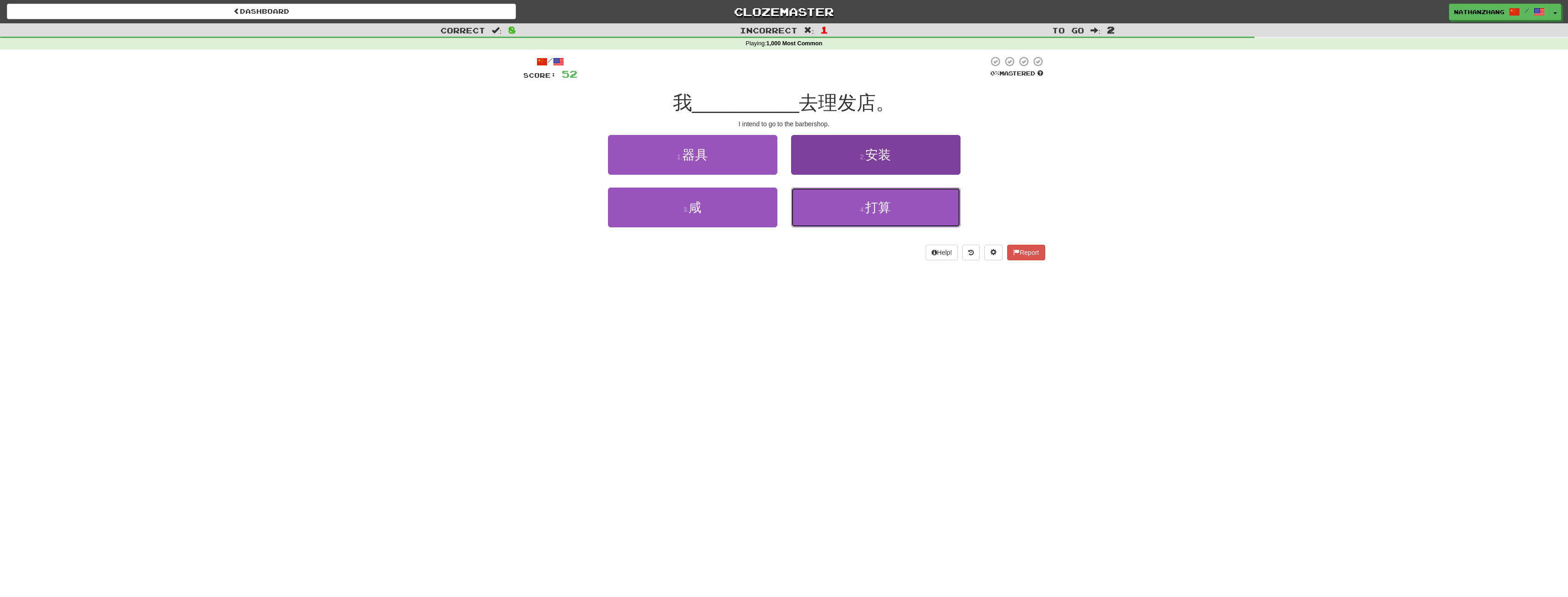
click at [876, 207] on span "打算" at bounding box center [878, 207] width 26 height 14
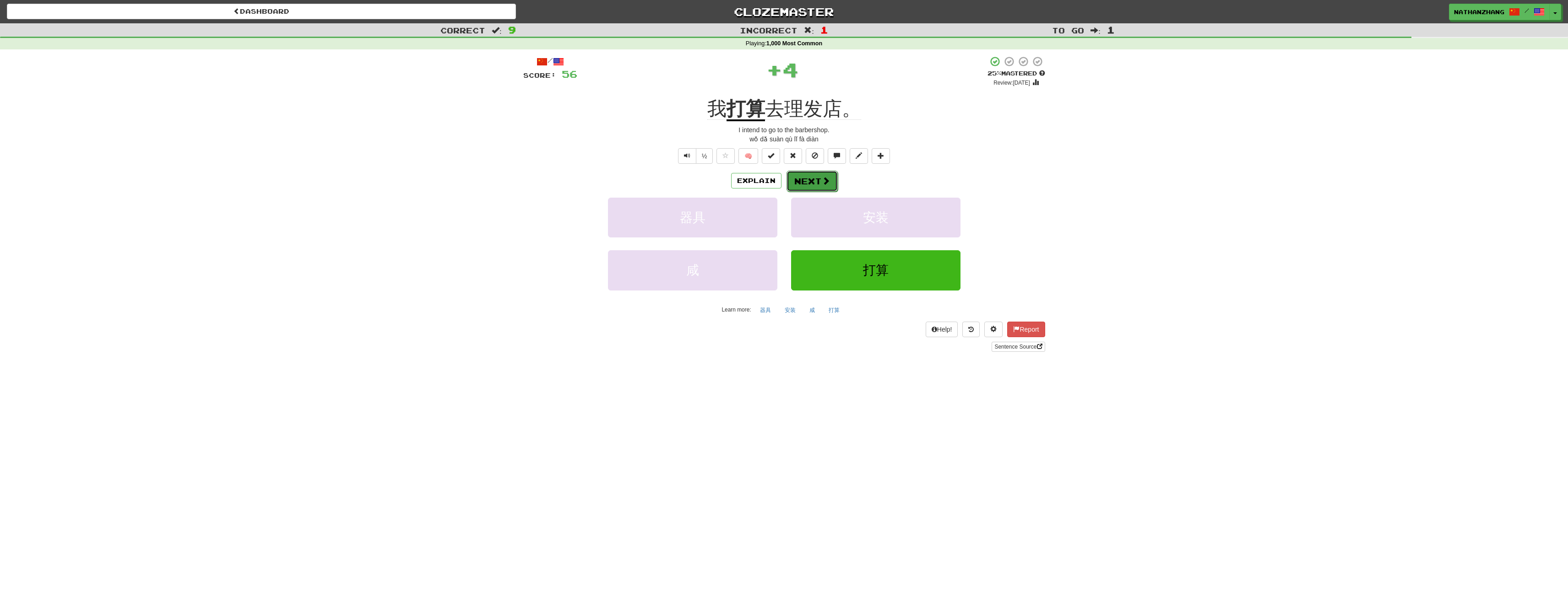
click at [822, 185] on span at bounding box center [825, 180] width 8 height 8
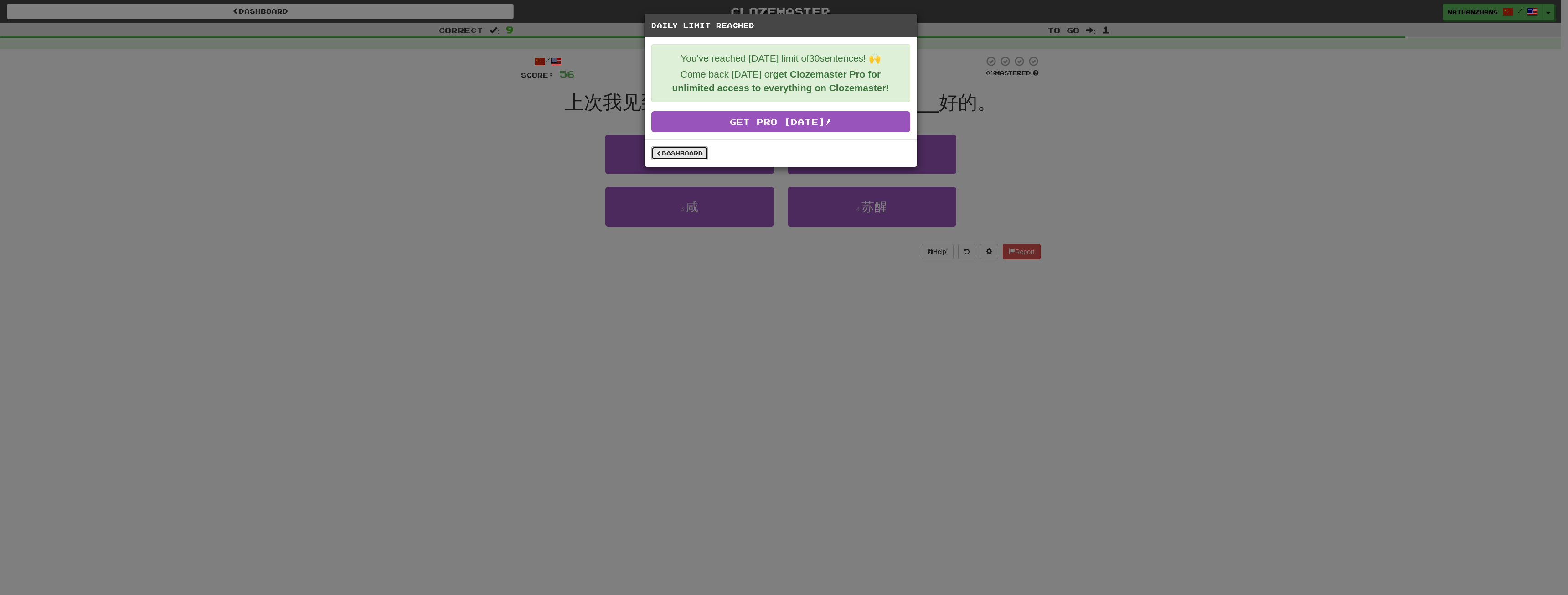
click at [702, 148] on link "Dashboard" at bounding box center [679, 153] width 57 height 13
